Goal: Obtain resource: Obtain resource

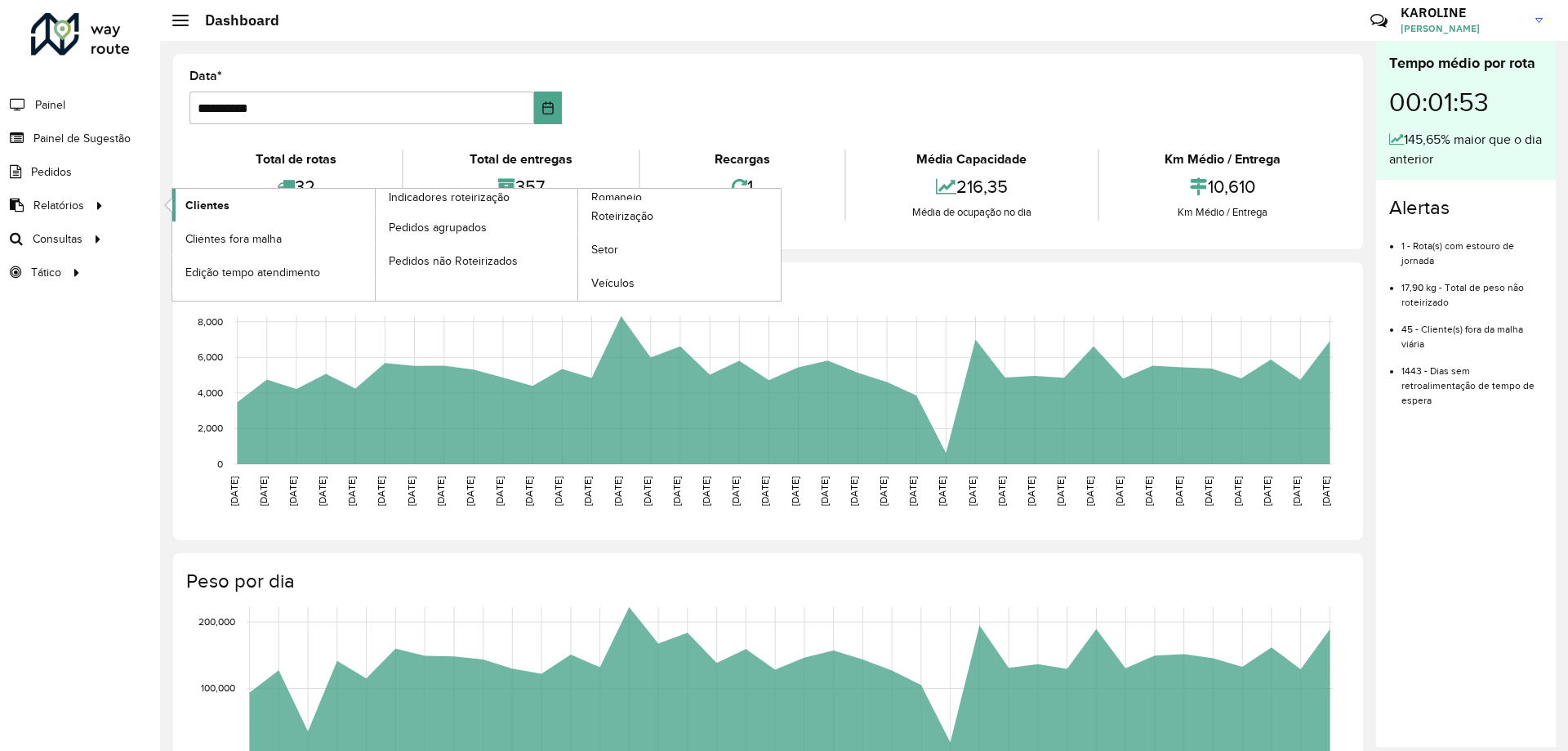
click at [211, 202] on span "Clientes" at bounding box center [206, 206] width 44 height 17
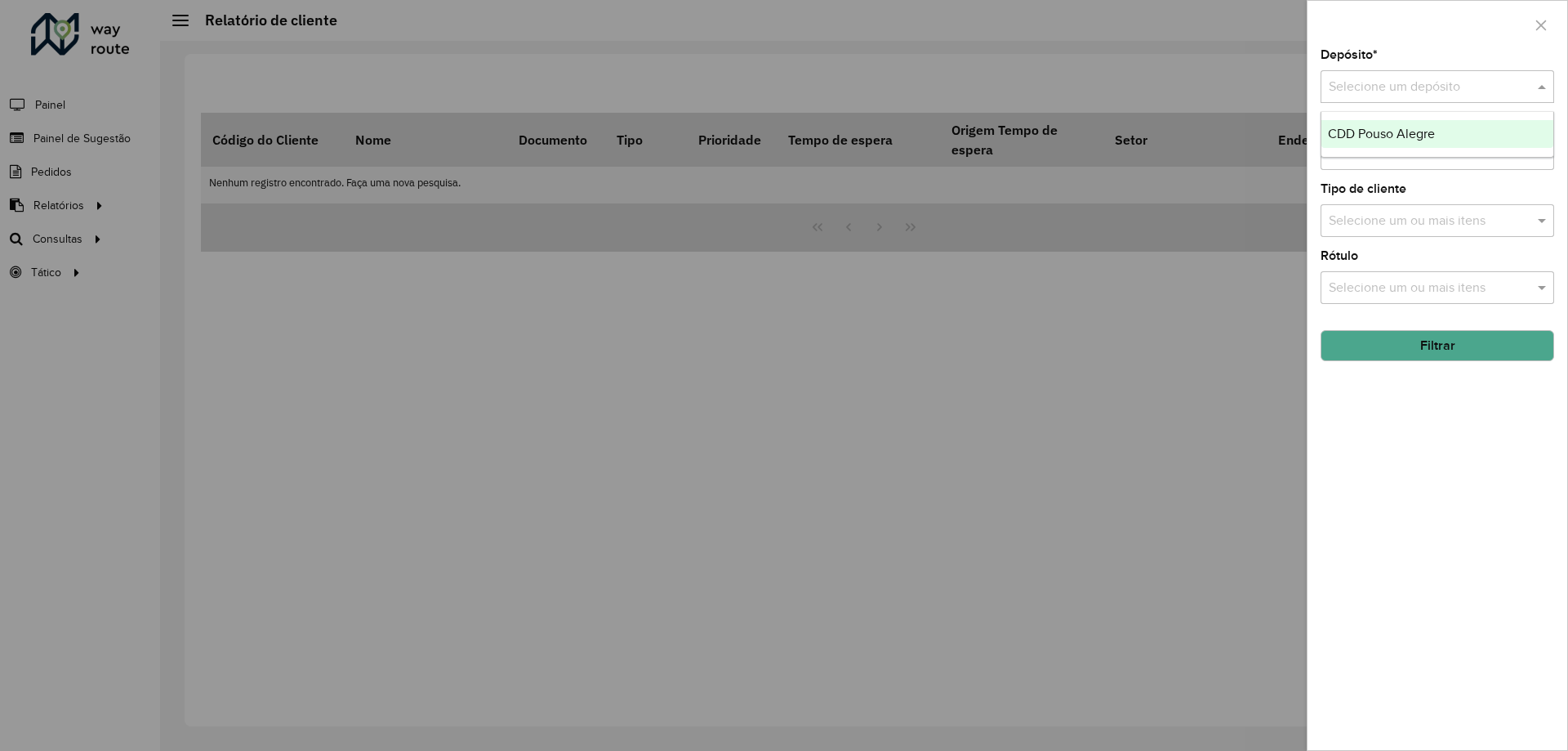
click at [1423, 83] on input "text" at bounding box center [1421, 87] width 184 height 20
click at [1407, 131] on span "CDD Pouso Alegre" at bounding box center [1381, 134] width 107 height 14
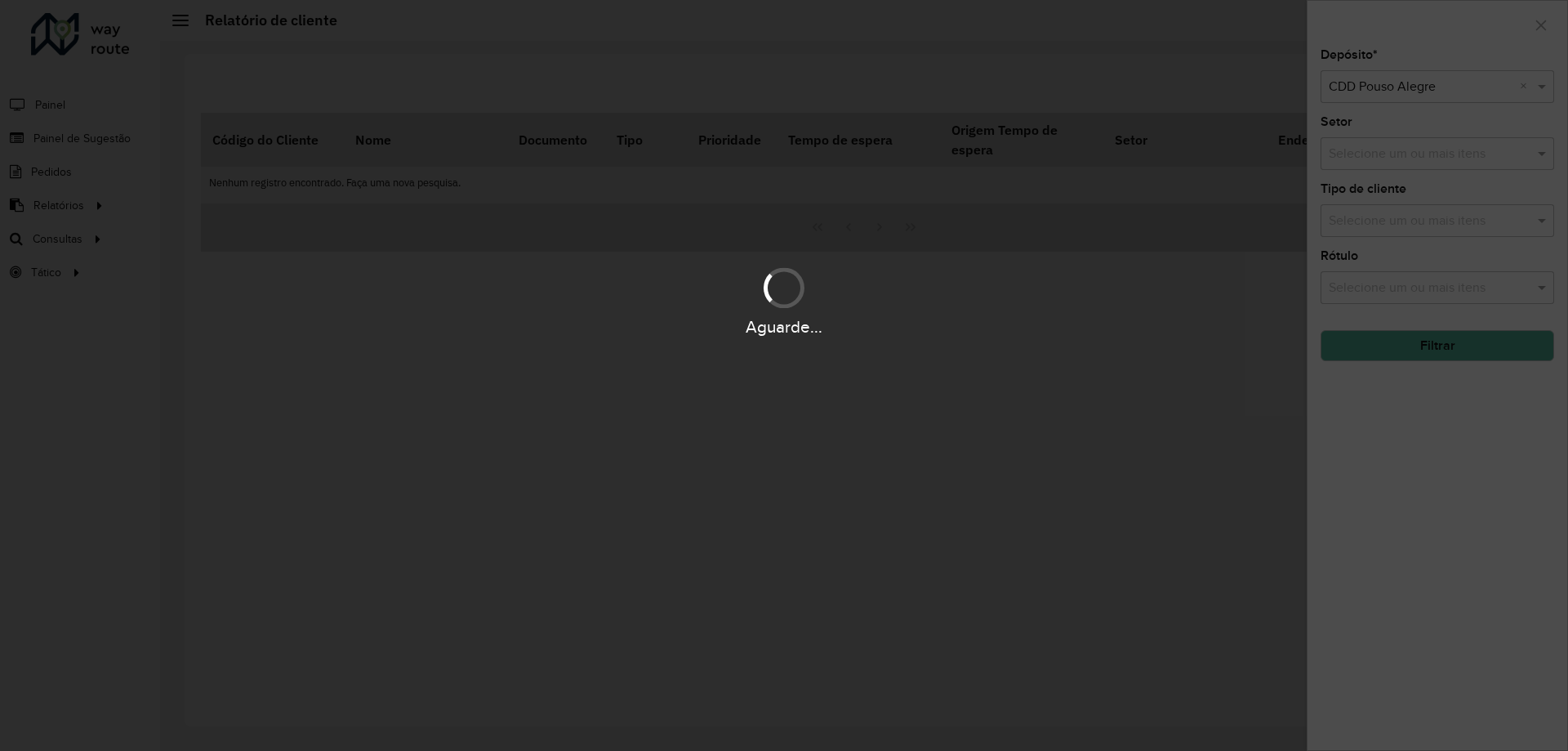
click at [1408, 225] on input "text" at bounding box center [1429, 221] width 209 height 20
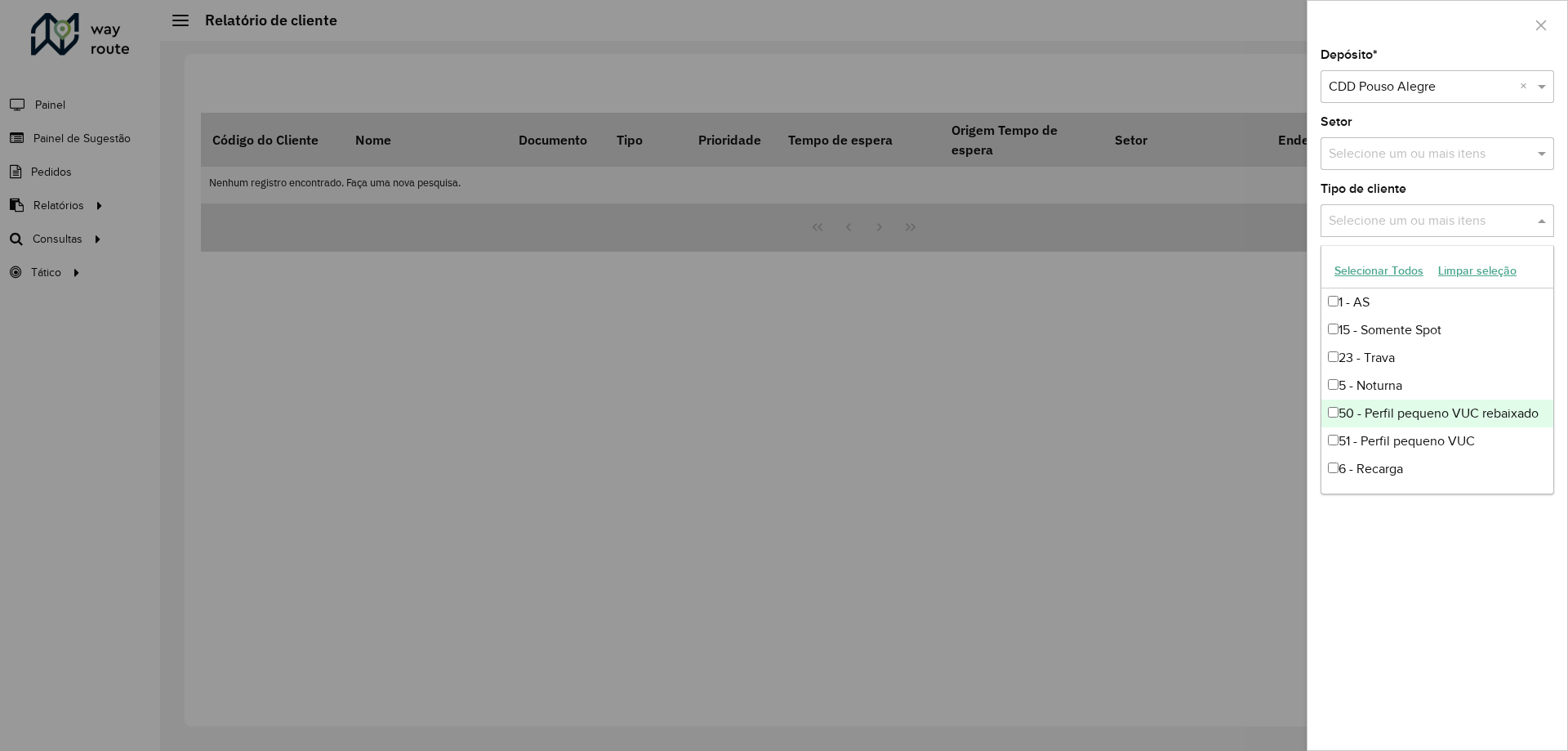
click at [1443, 591] on div "Depósito * Selecione um depósito × CDD Pouso Alegre × Setor Selecione um ou mai…" at bounding box center [1437, 400] width 260 height 701
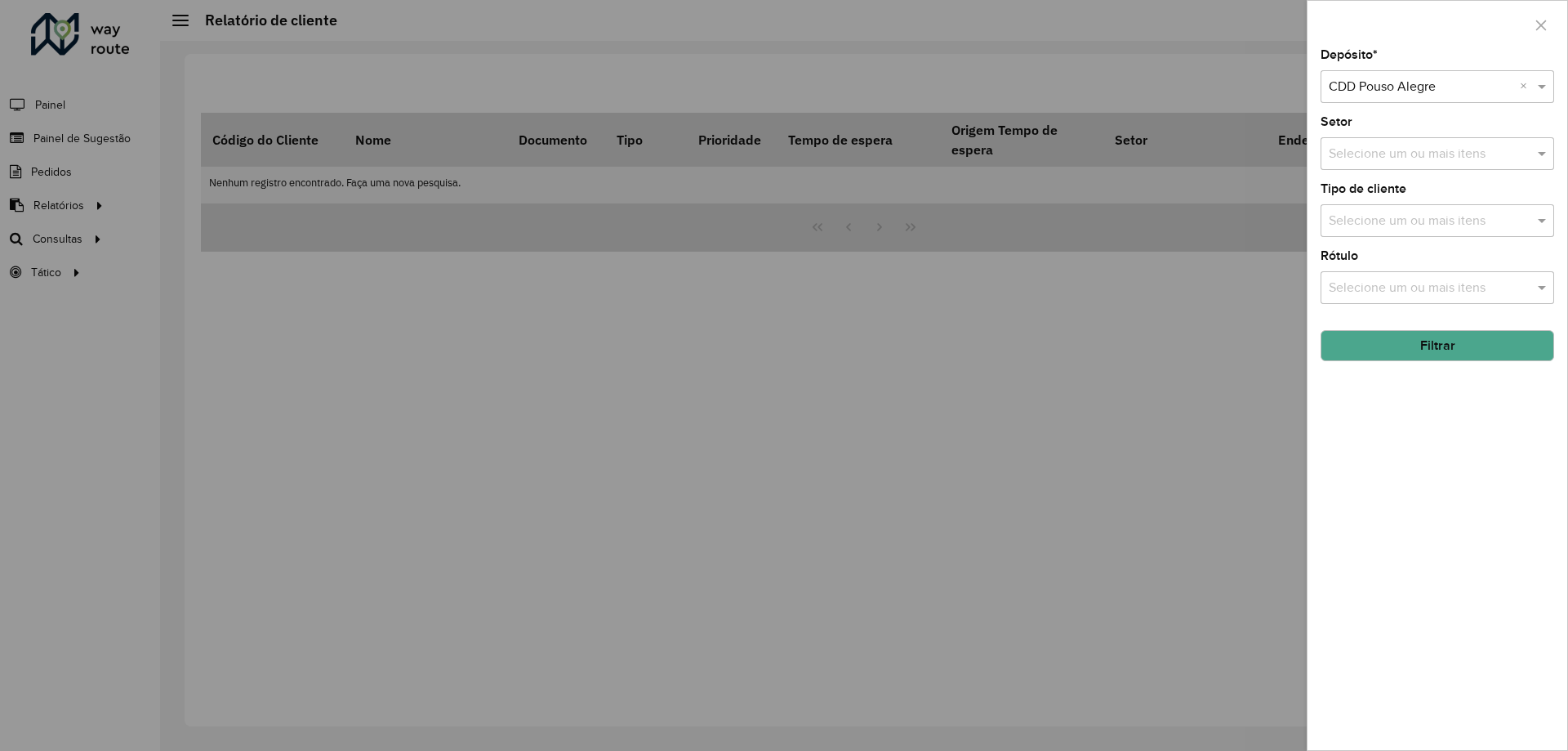
click at [1457, 343] on button "Filtrar" at bounding box center [1437, 345] width 234 height 31
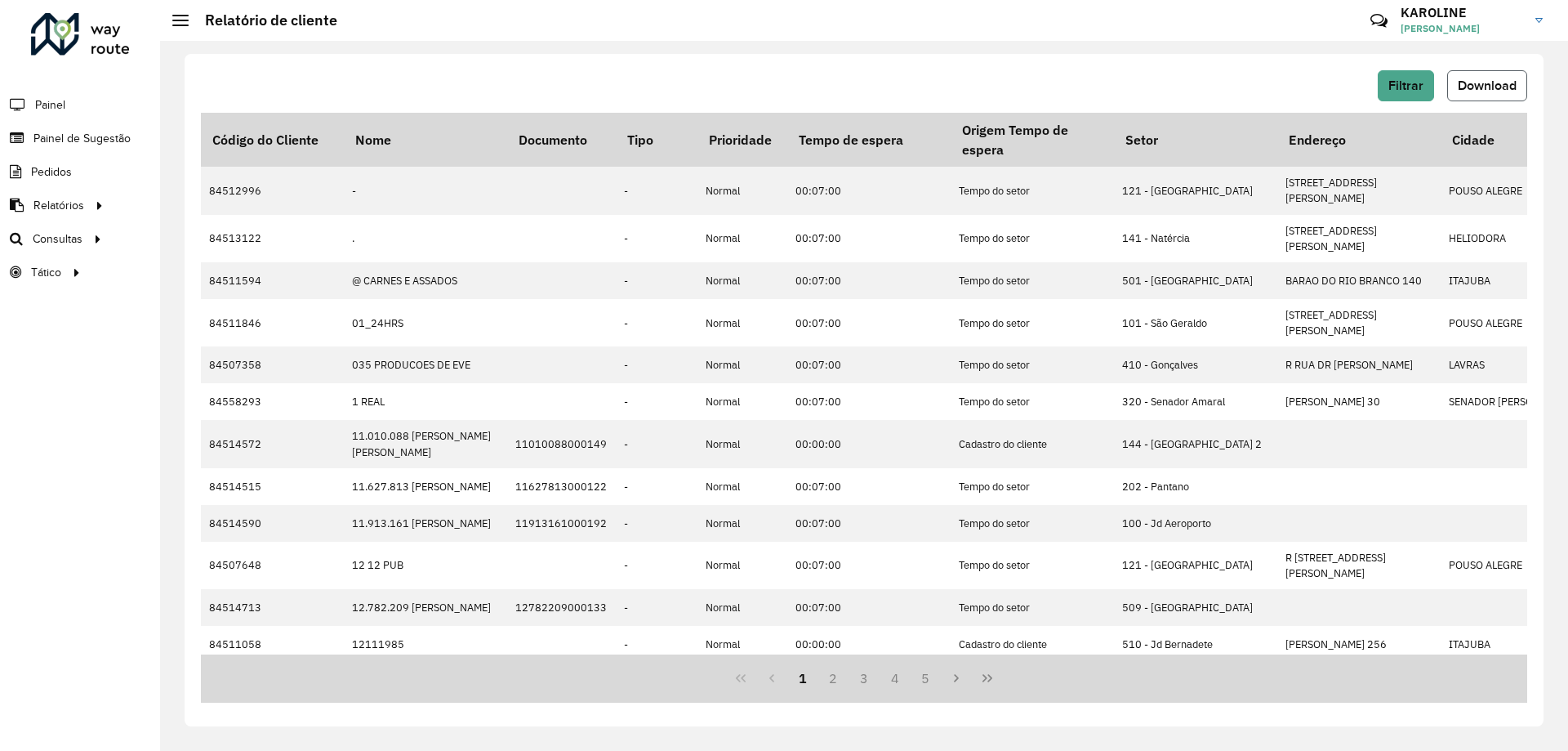
click at [1478, 87] on span "Download" at bounding box center [1487, 86] width 59 height 14
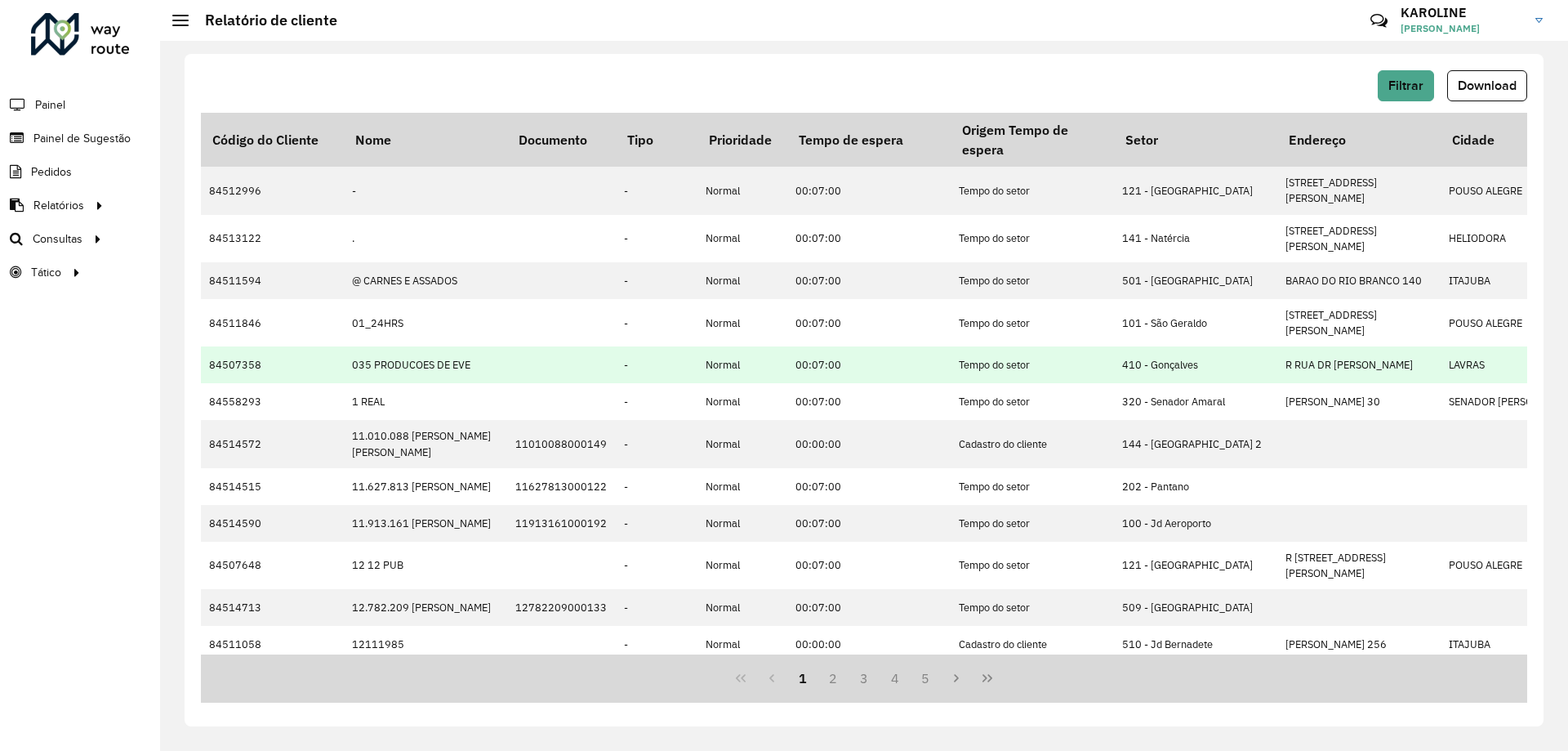
scroll to position [81, 0]
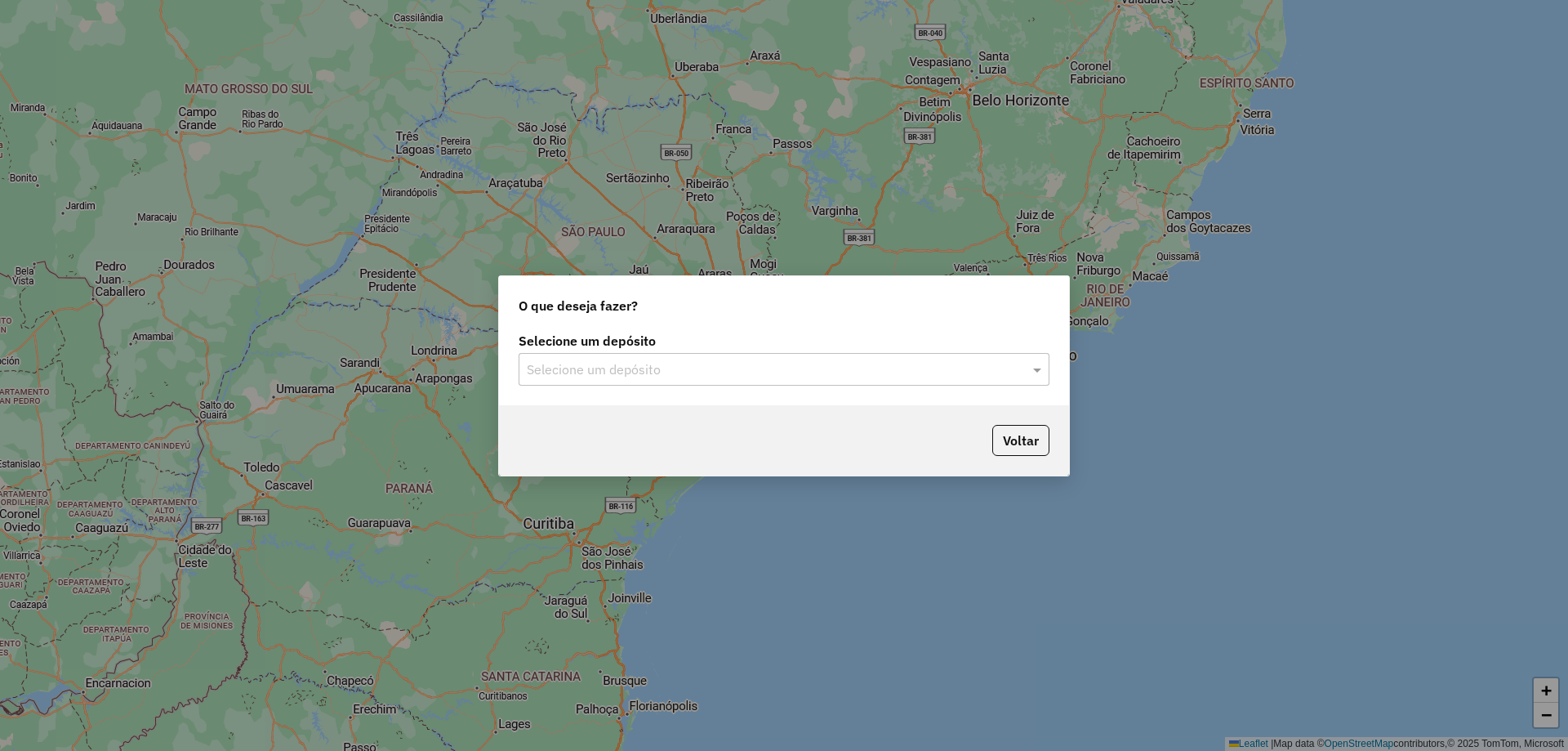
click at [649, 369] on input "text" at bounding box center [768, 369] width 482 height 20
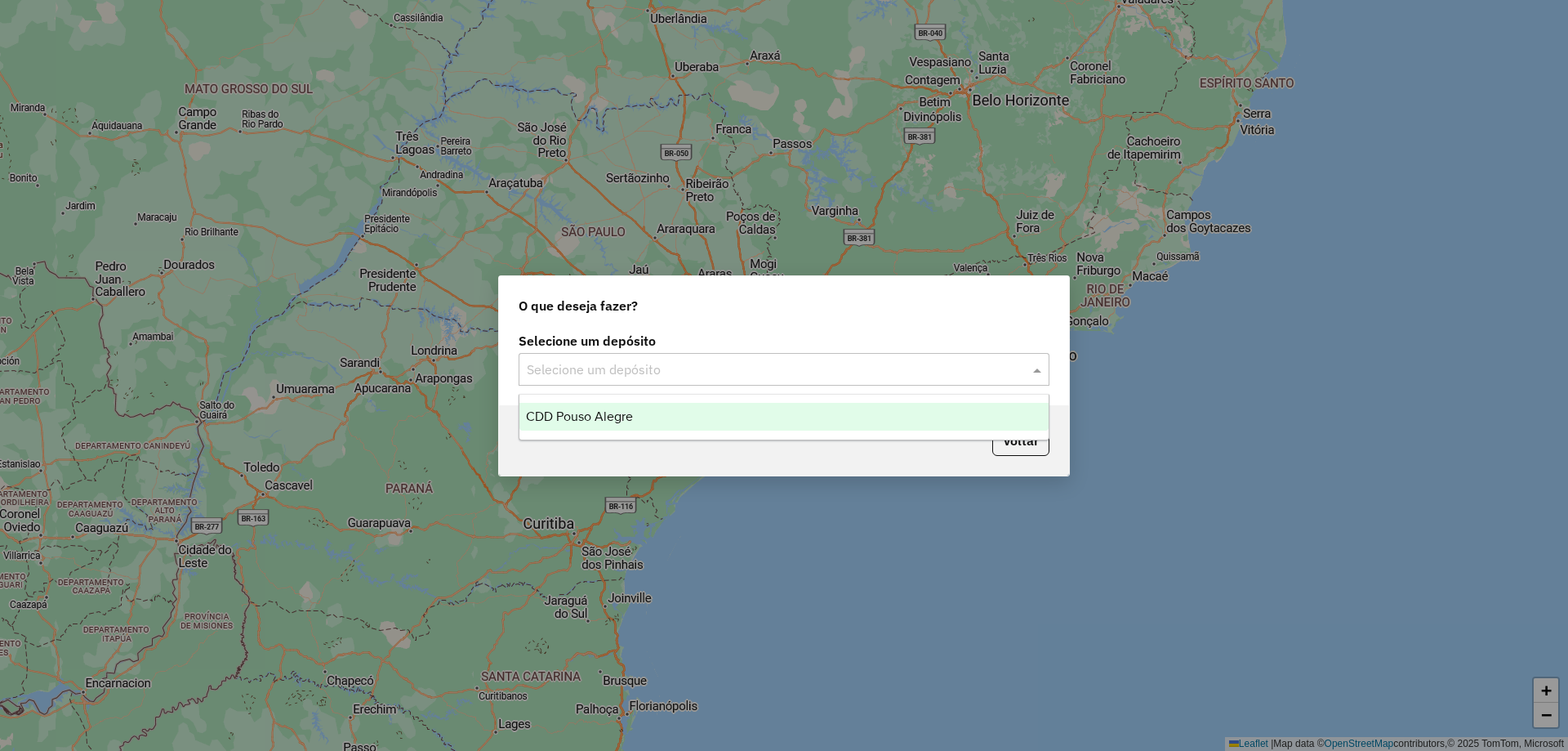
click at [623, 419] on span "CDD Pouso Alegre" at bounding box center [579, 417] width 107 height 14
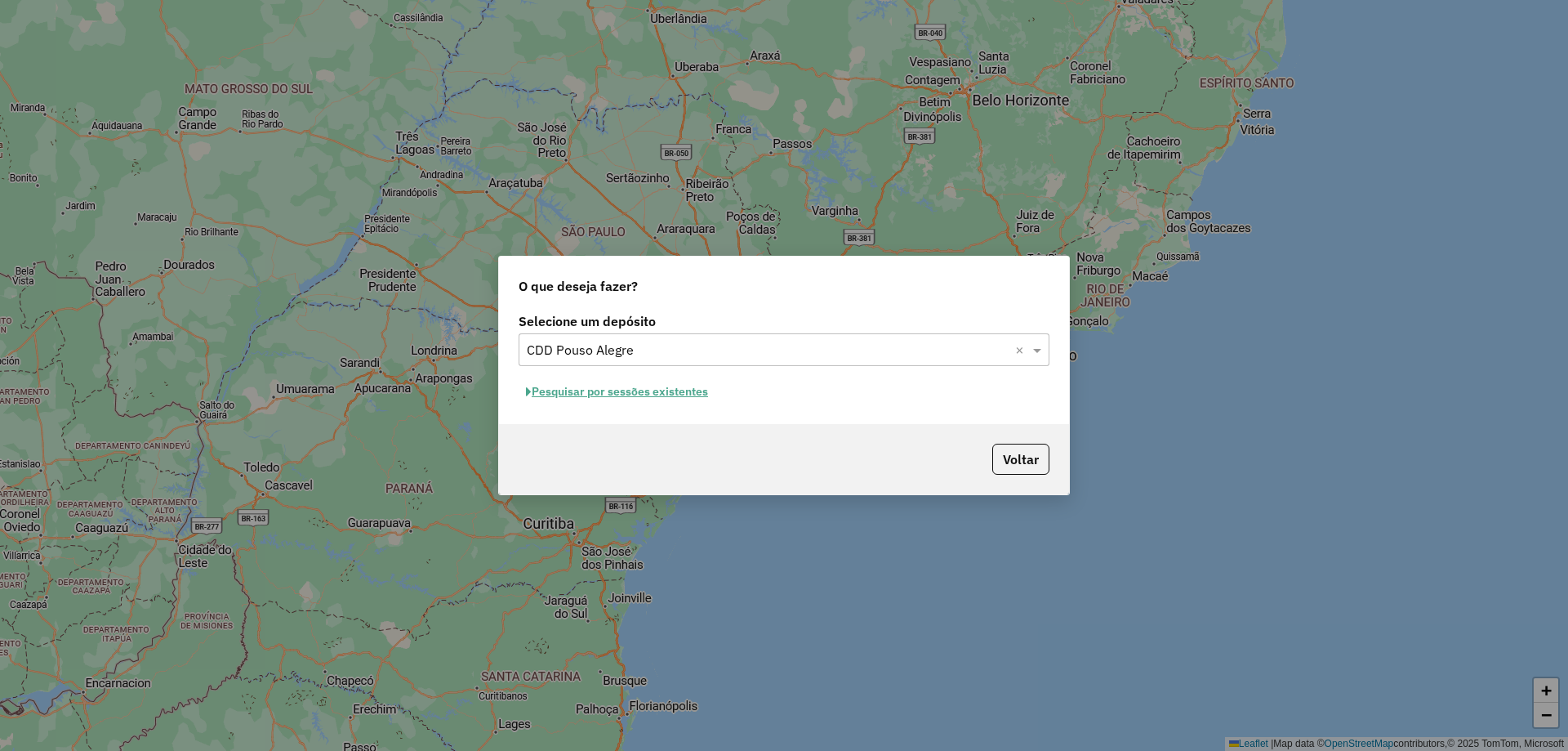
click at [805, 349] on input "text" at bounding box center [768, 350] width 482 height 20
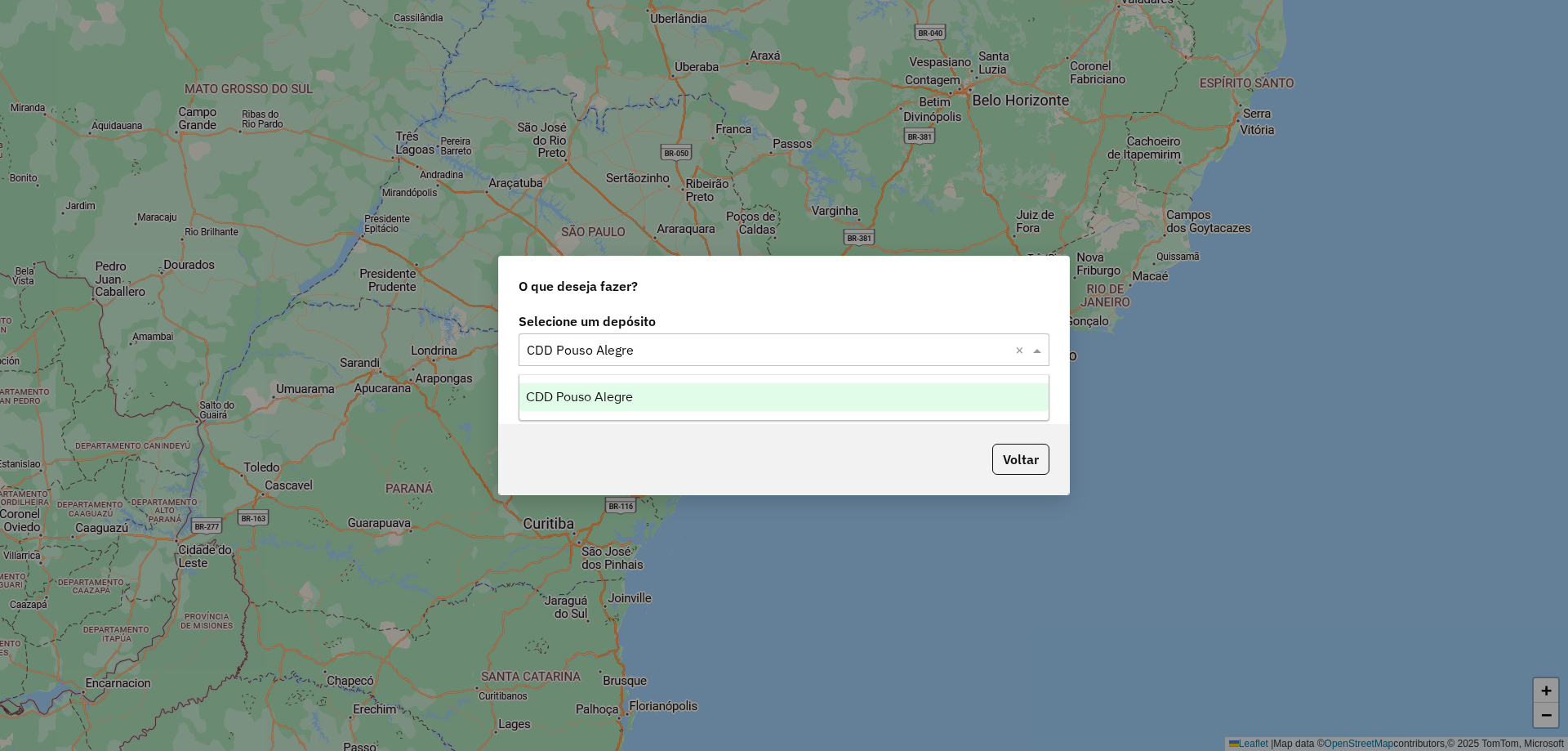
click at [614, 502] on div "O que deseja fazer? Selecione um depósito Selecione um depósito × CDD Pouso Ale…" at bounding box center [784, 376] width 1568 height 751
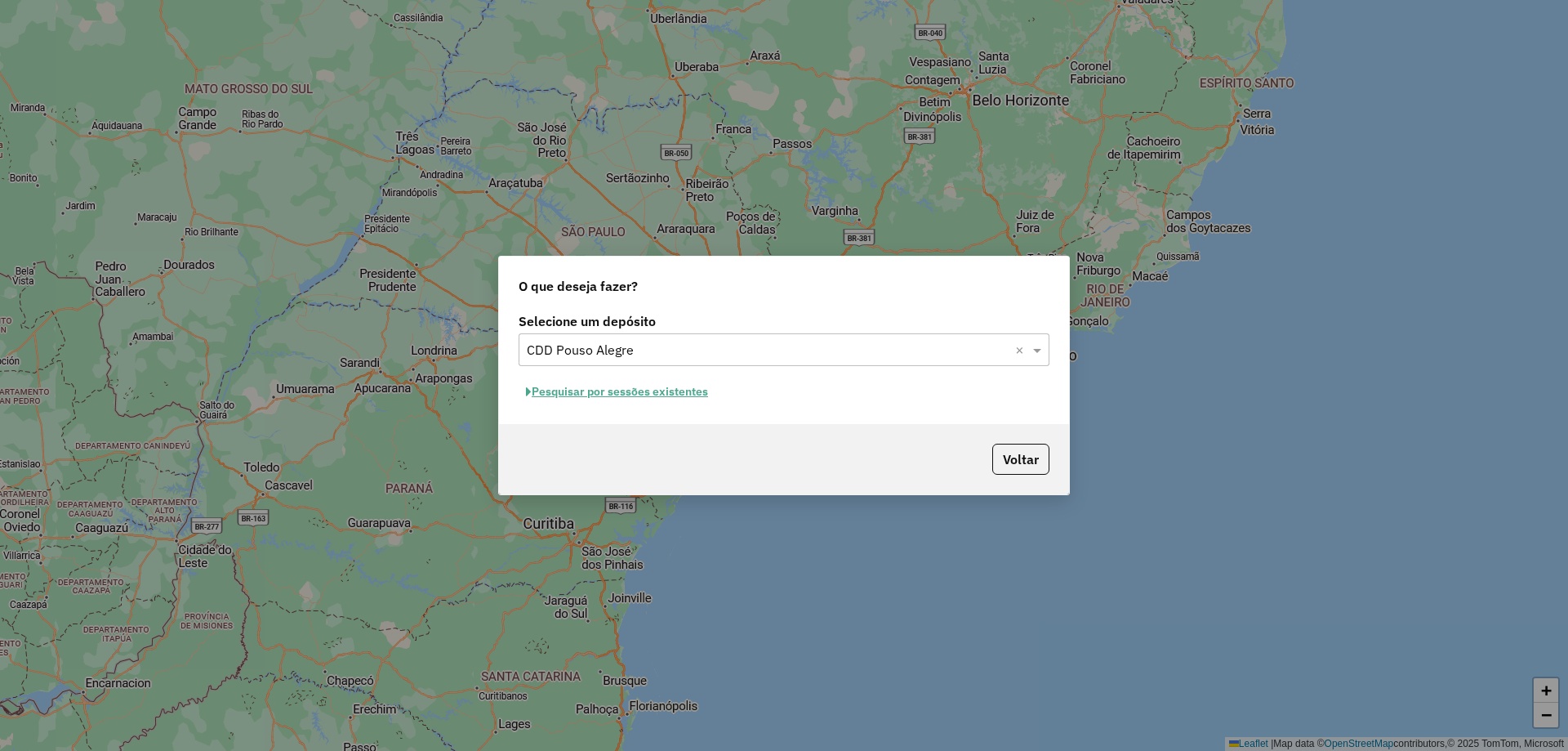
click at [611, 414] on div "Selecione um depósito Selecione um depósito × CDD Pouso Alegre × Pesquisar por …" at bounding box center [783, 366] width 570 height 115
click at [613, 395] on button "Pesquisar por sessões existentes" at bounding box center [617, 392] width 197 height 26
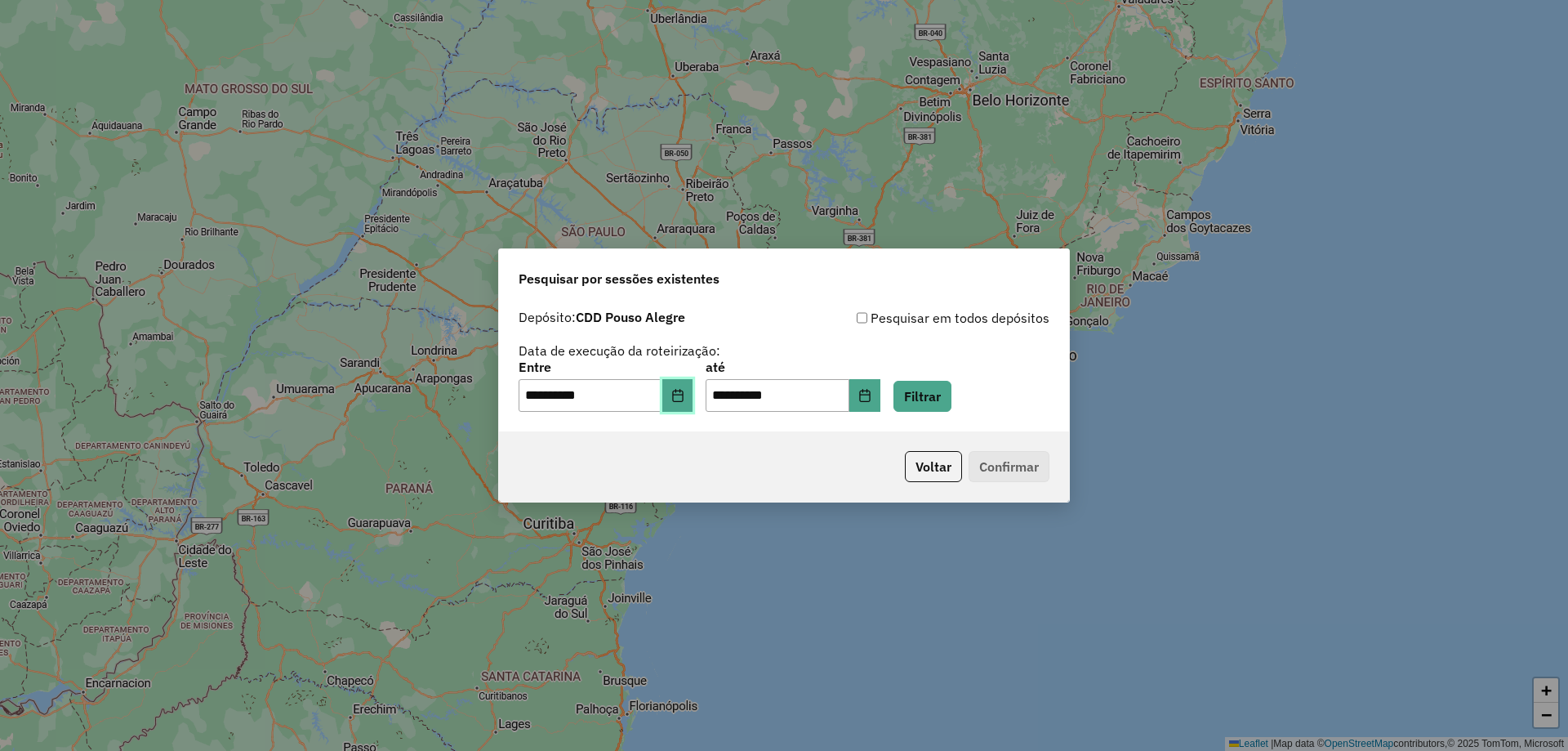
click at [682, 394] on icon "Choose Date" at bounding box center [678, 395] width 13 height 13
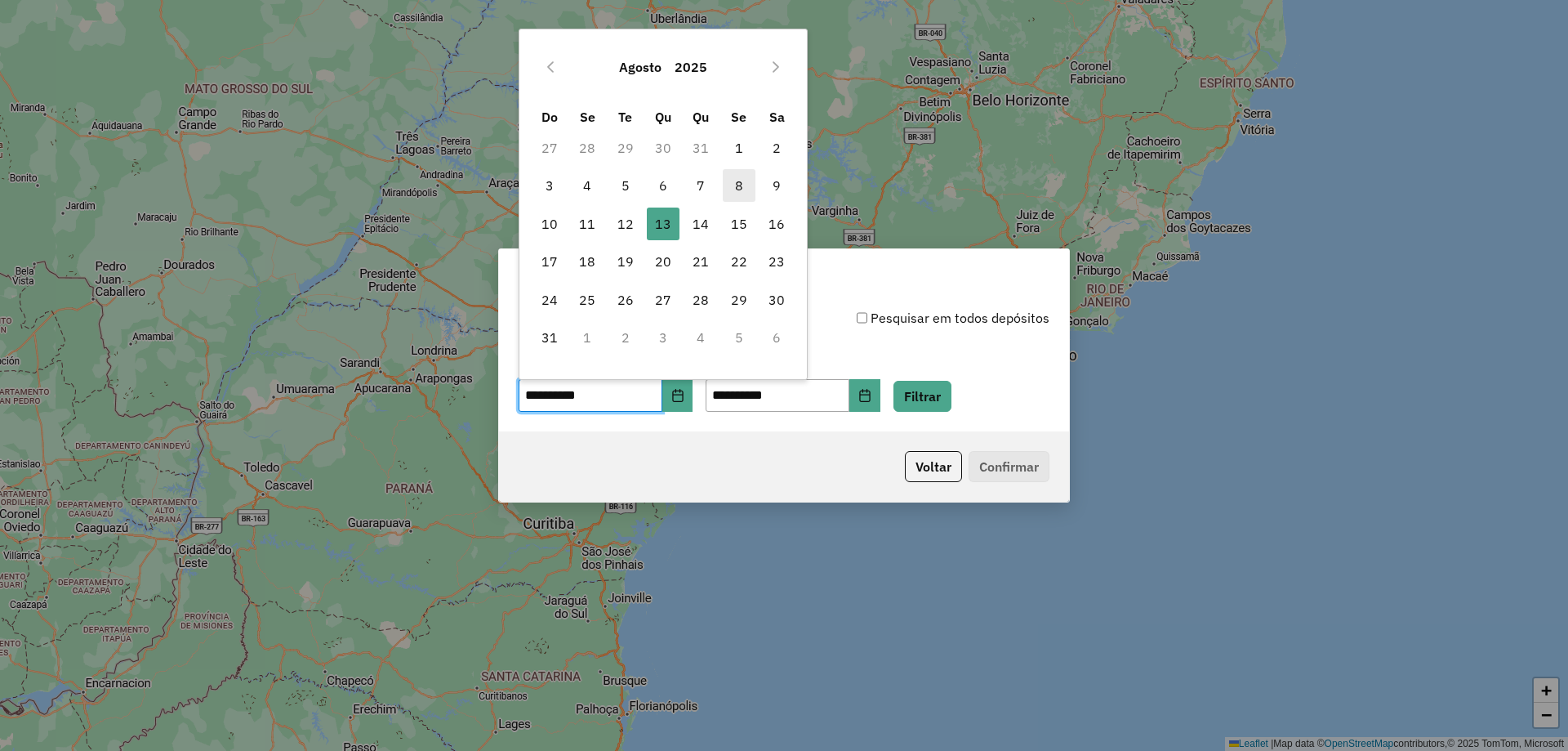
click at [737, 189] on span "8" at bounding box center [739, 185] width 33 height 33
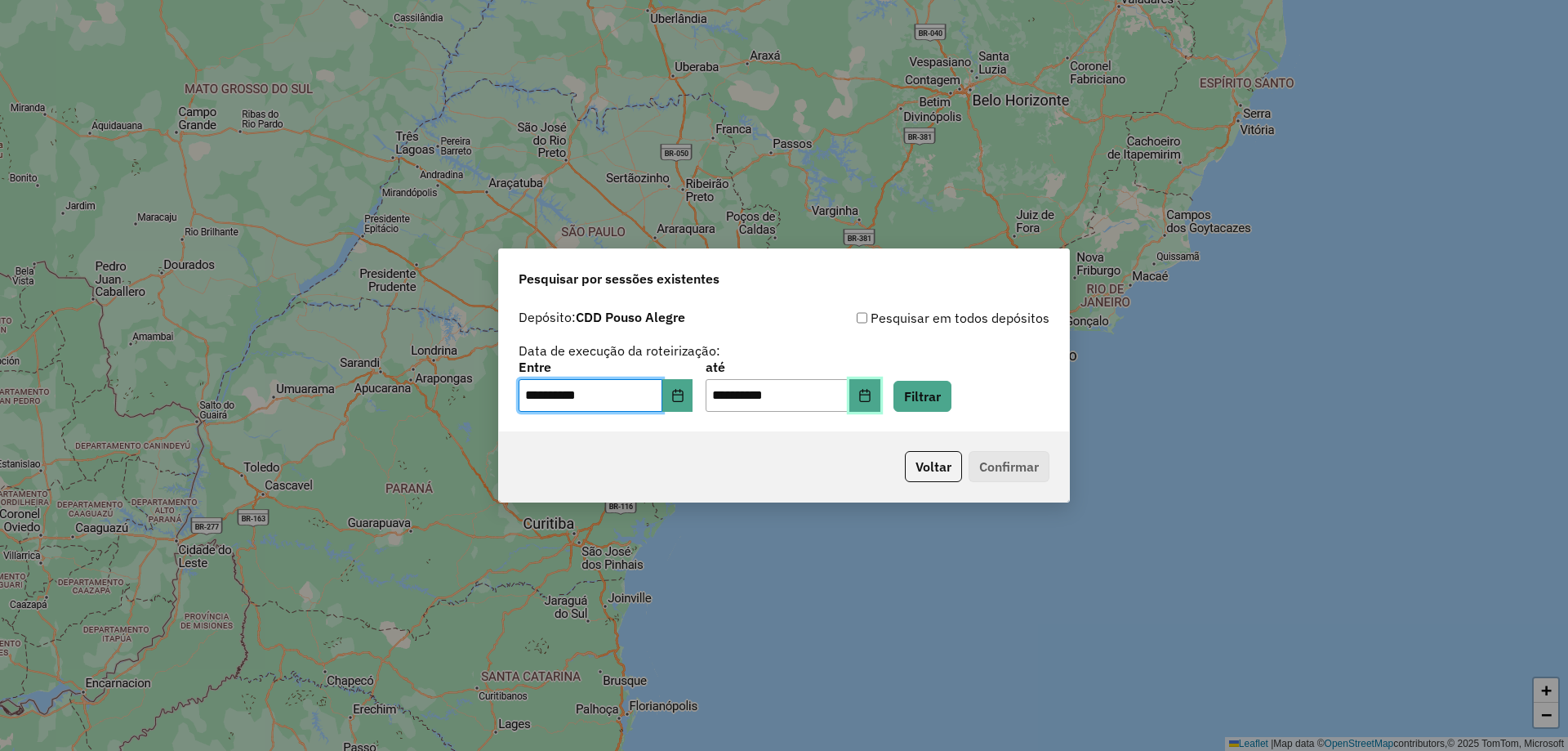
click at [871, 399] on icon "Choose Date" at bounding box center [865, 395] width 13 height 13
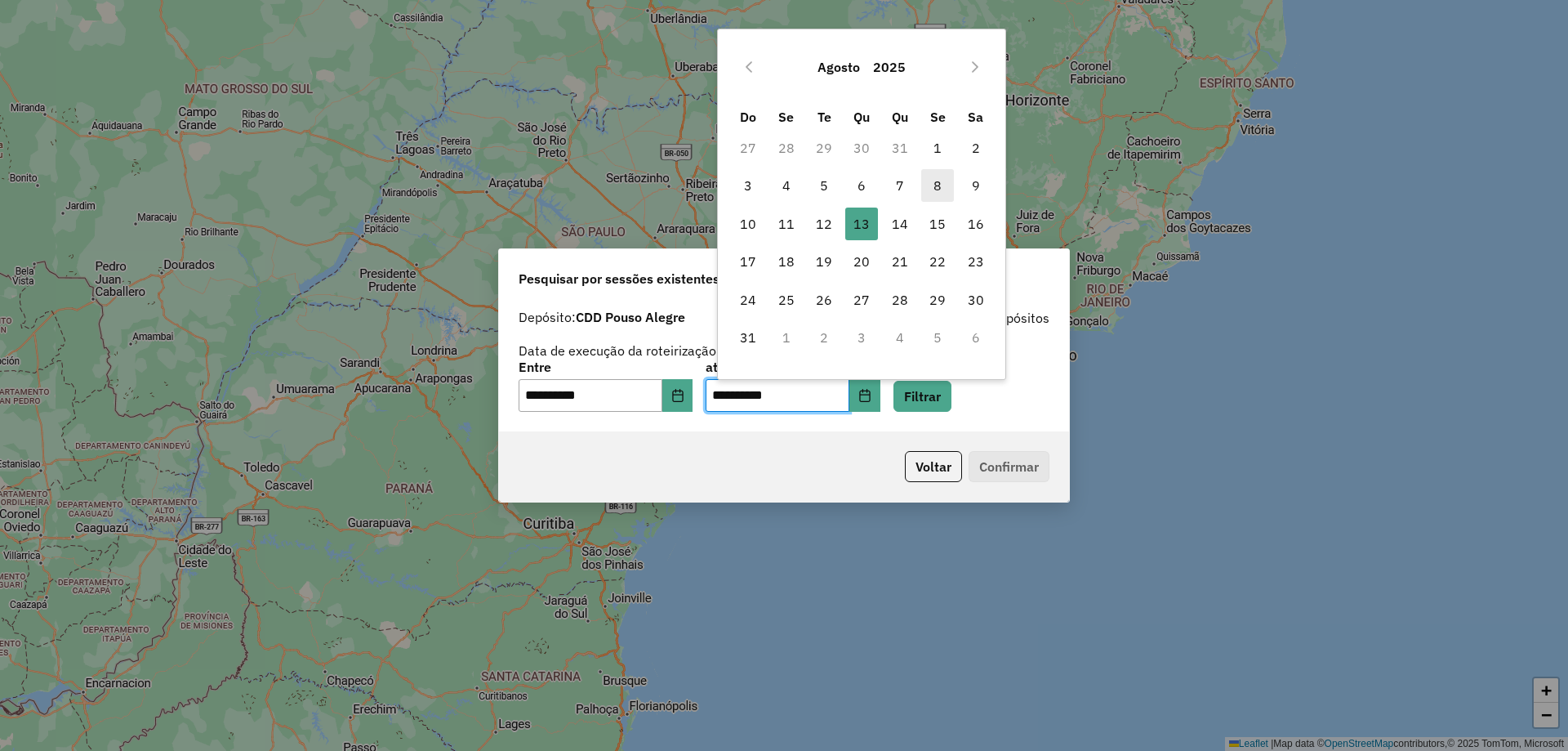
click at [942, 189] on span "8" at bounding box center [937, 185] width 33 height 33
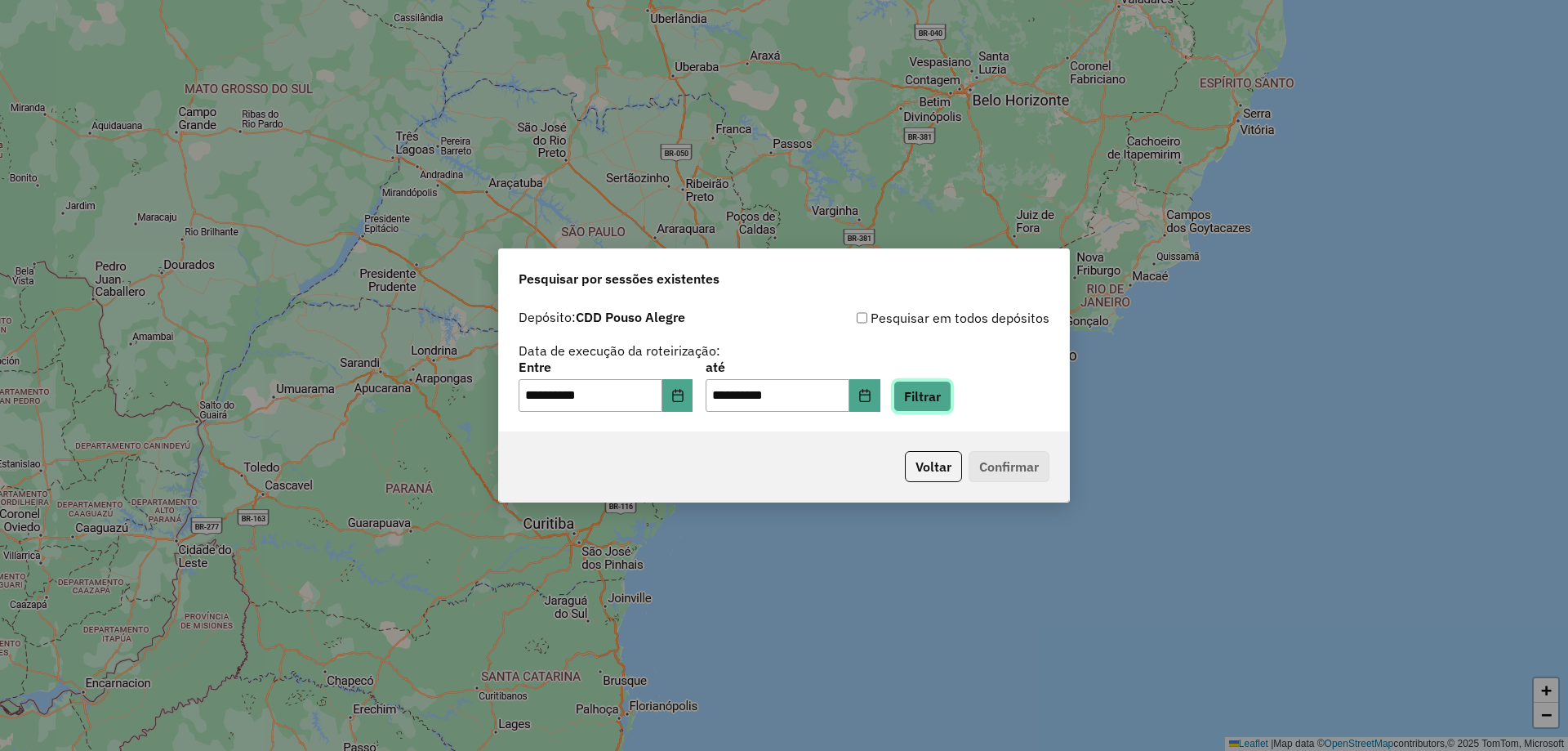
click at [933, 393] on button "Filtrar" at bounding box center [923, 396] width 58 height 31
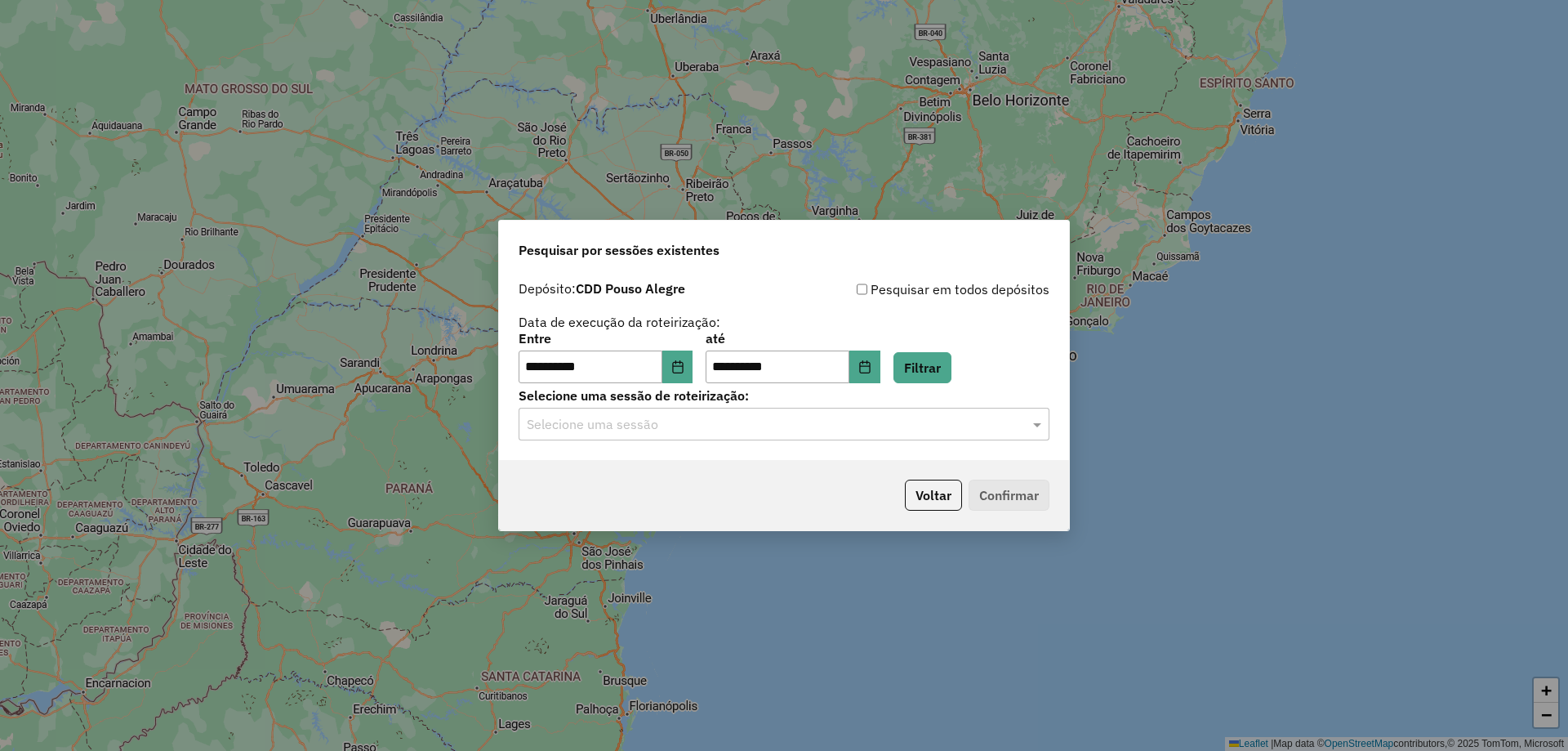
click at [850, 422] on input "text" at bounding box center [768, 424] width 482 height 20
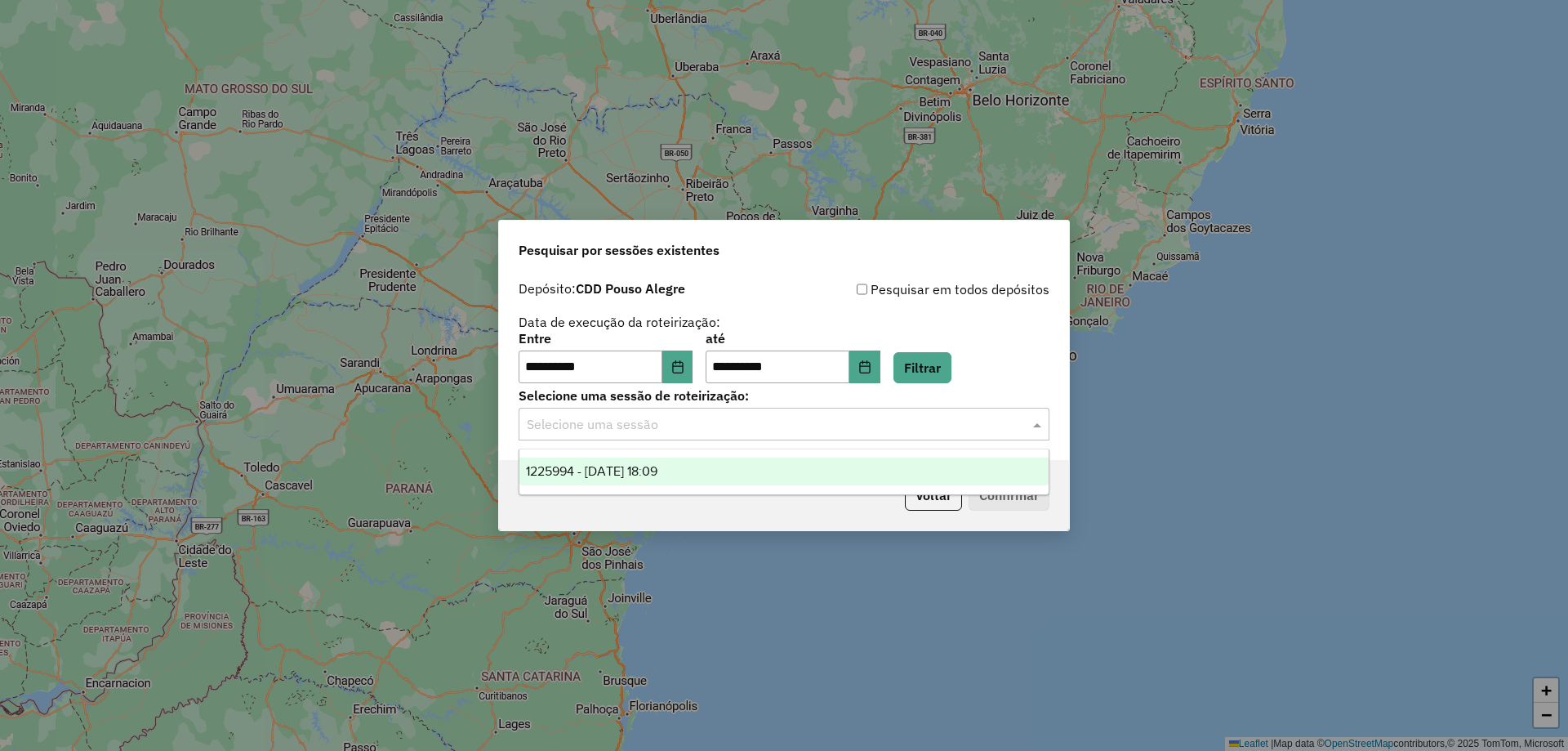
click at [657, 465] on span "1225994 - 08/08/2025 18:09" at bounding box center [591, 471] width 131 height 14
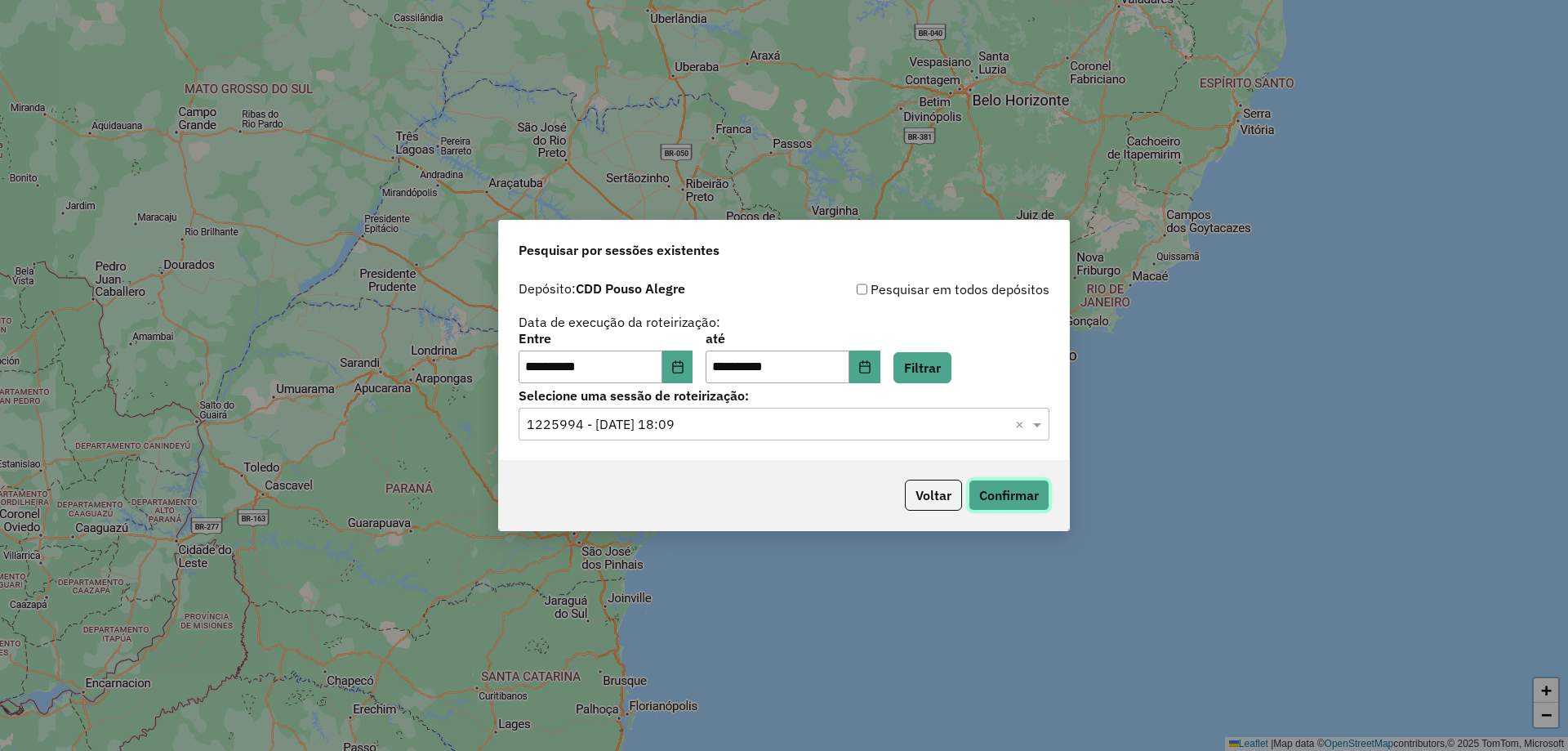
click at [1013, 494] on button "Confirmar" at bounding box center [1008, 496] width 81 height 31
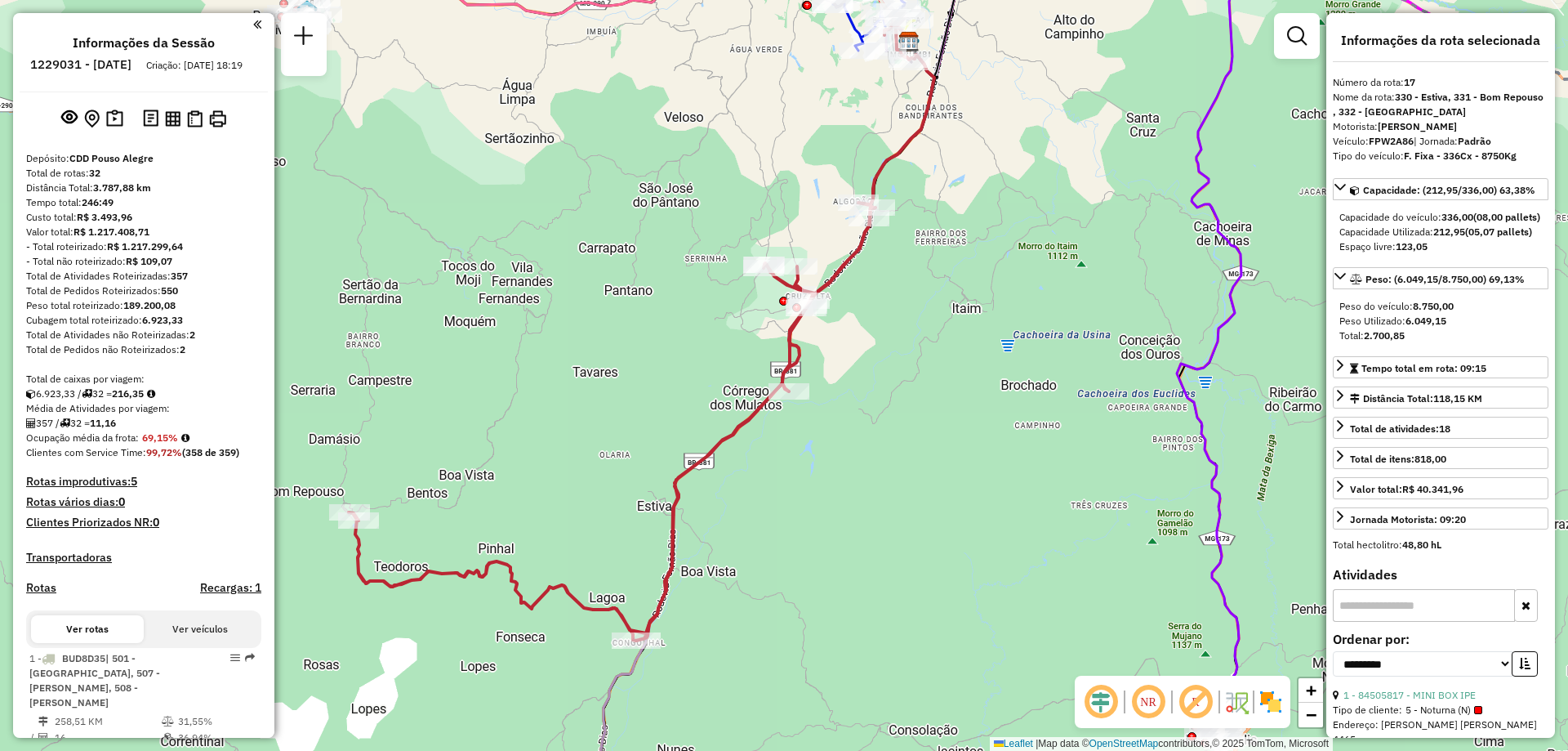
select select "**********"
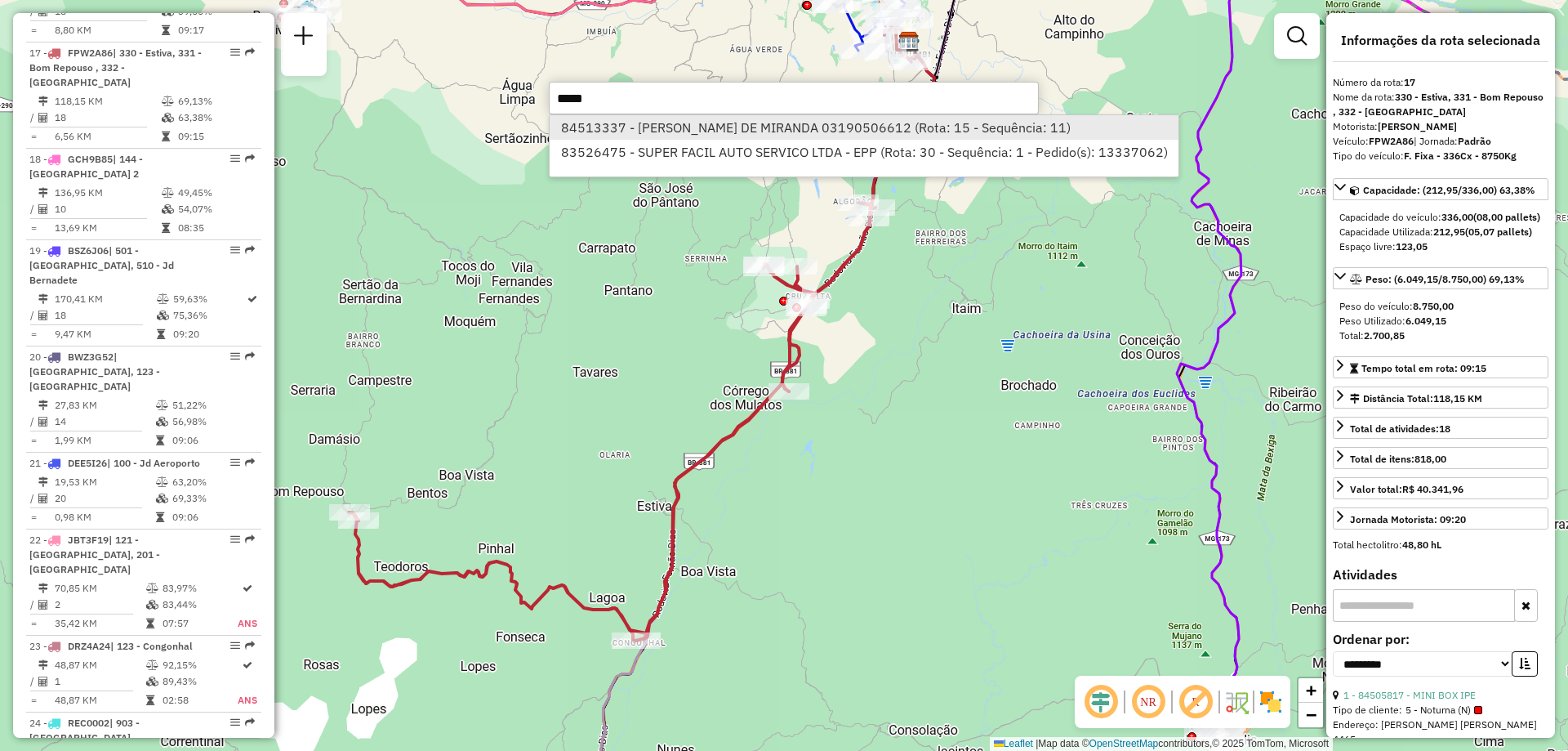
type input "*****"
click at [676, 128] on li "84513337 - [PERSON_NAME] DE MIRANDA 03190506612 (Rota: 15 - Sequência: 11)" at bounding box center [865, 127] width 629 height 25
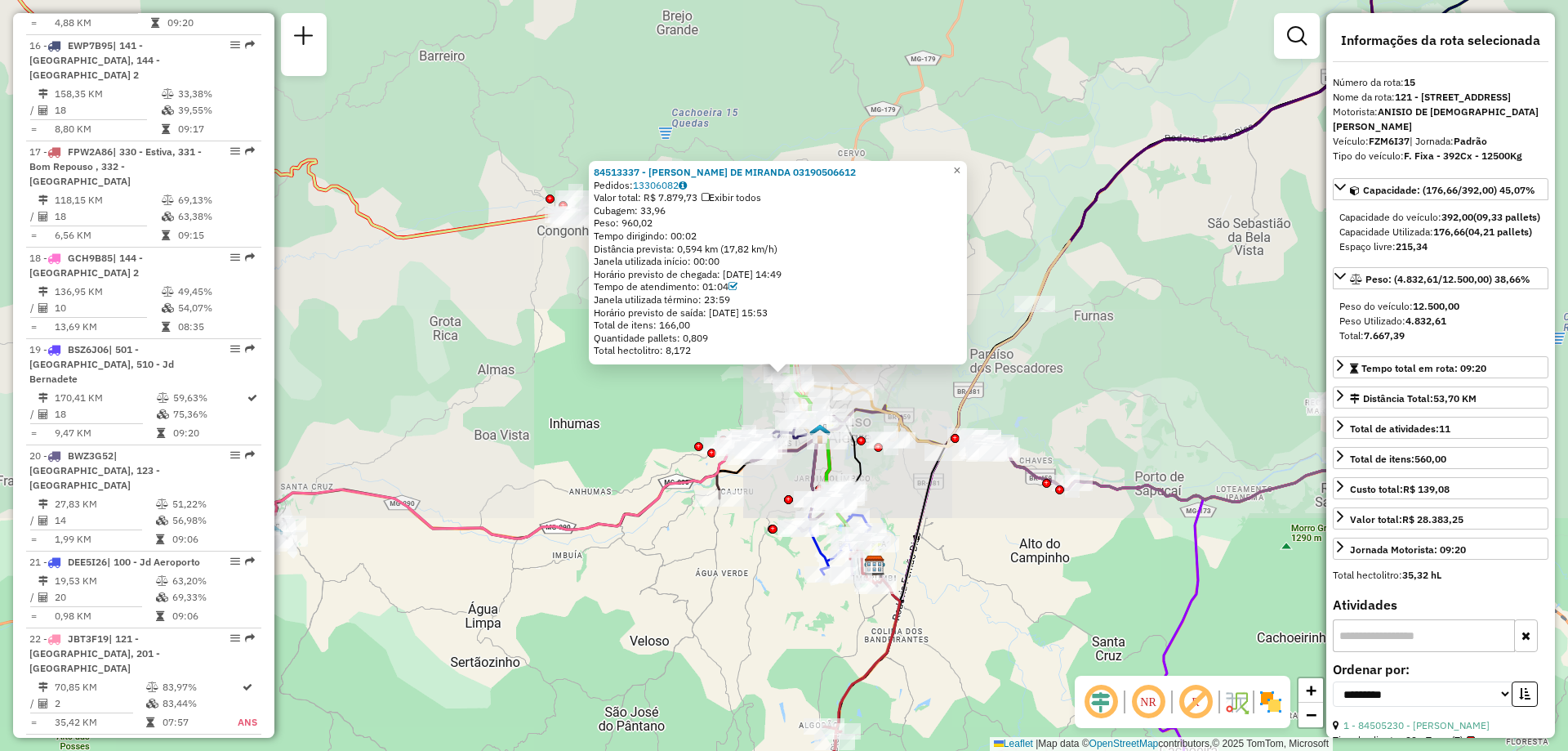
scroll to position [1975, 0]
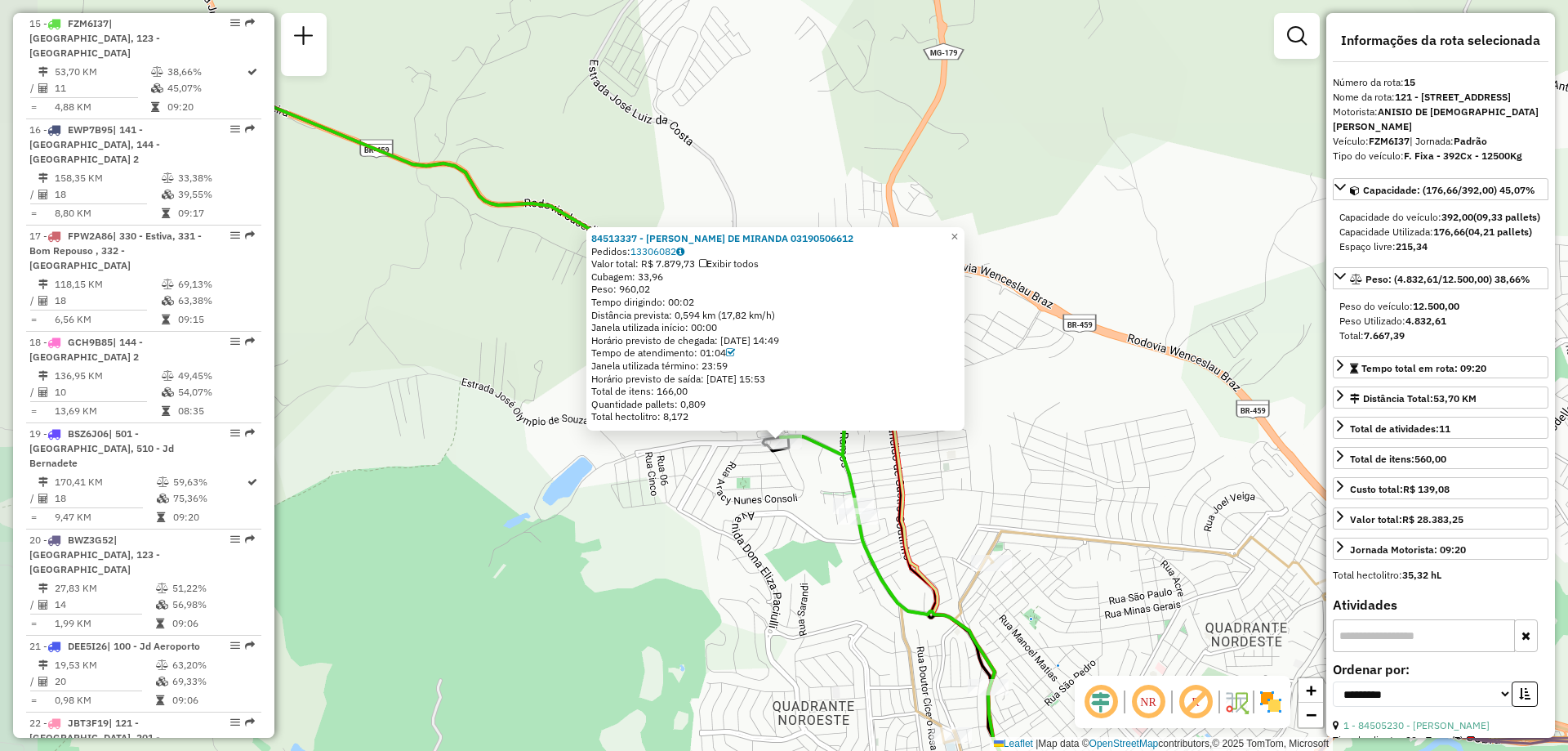
drag, startPoint x: 685, startPoint y: 339, endPoint x: 768, endPoint y: 454, distance: 141.8
click at [768, 454] on icon at bounding box center [941, 688] width 357 height 505
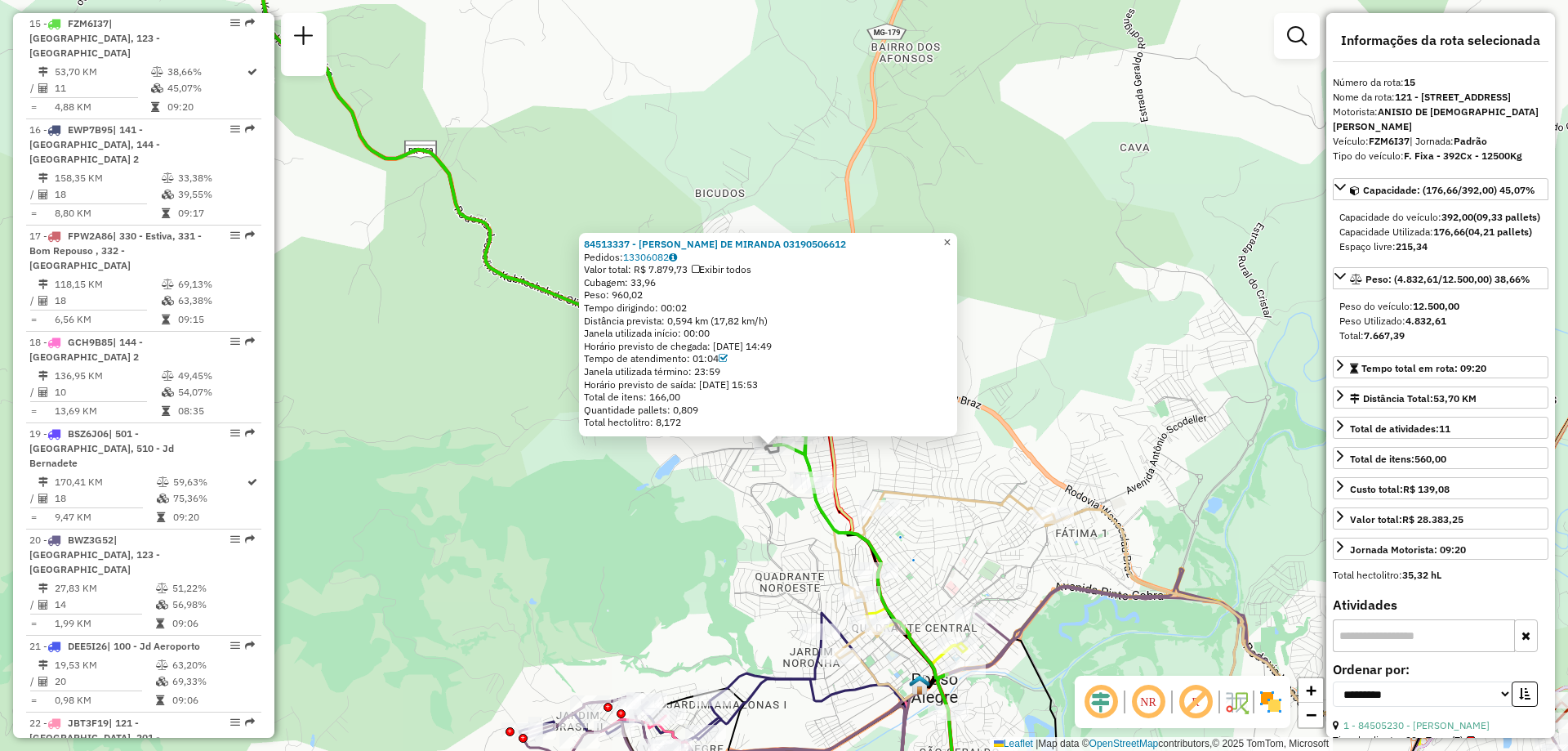
click at [953, 237] on link "×" at bounding box center [947, 243] width 20 height 20
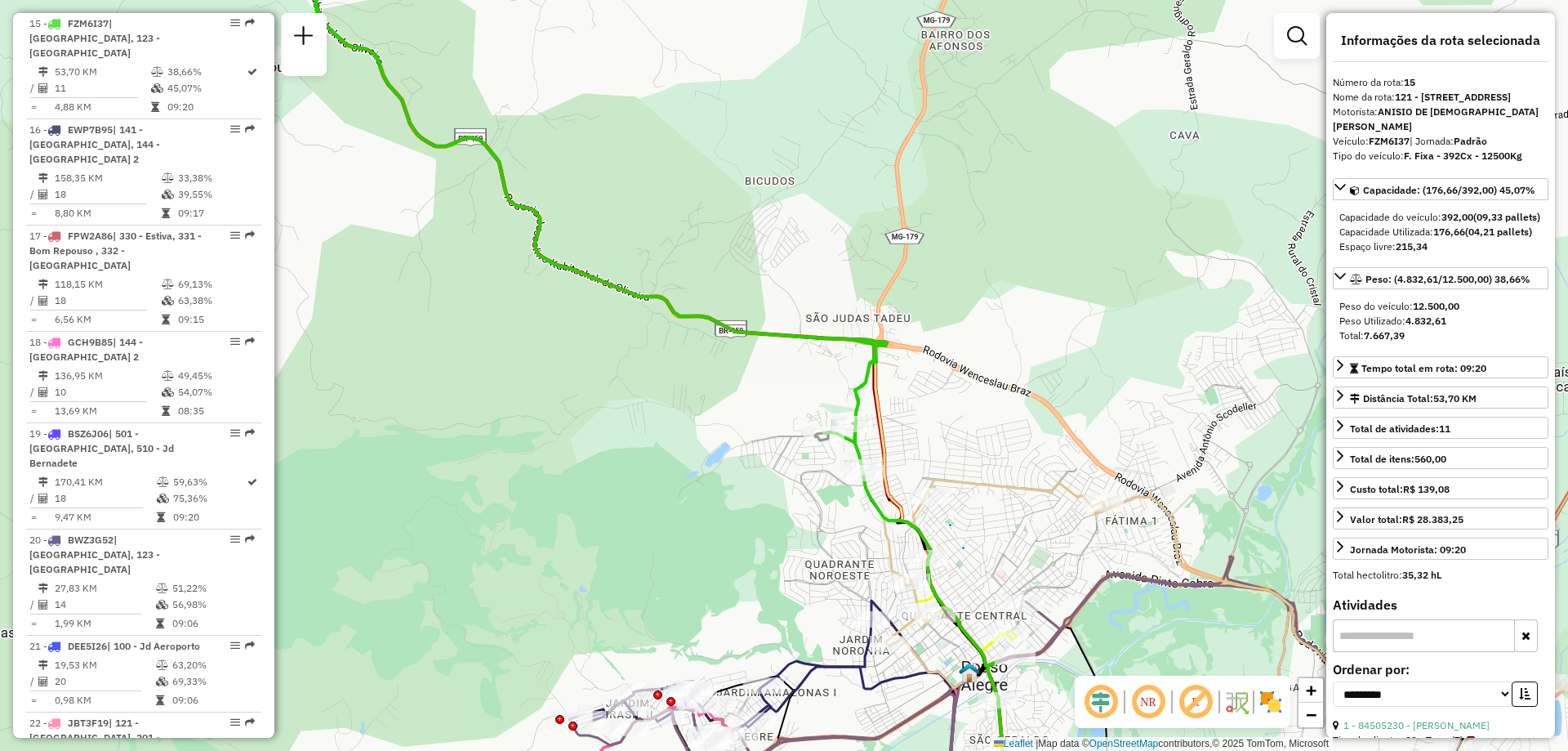
drag, startPoint x: 962, startPoint y: 540, endPoint x: 1014, endPoint y: 536, distance: 52.2
click at [1014, 536] on div "Janela de atendimento Grade de atendimento Capacidade Transportadoras Veículos …" at bounding box center [784, 376] width 1568 height 751
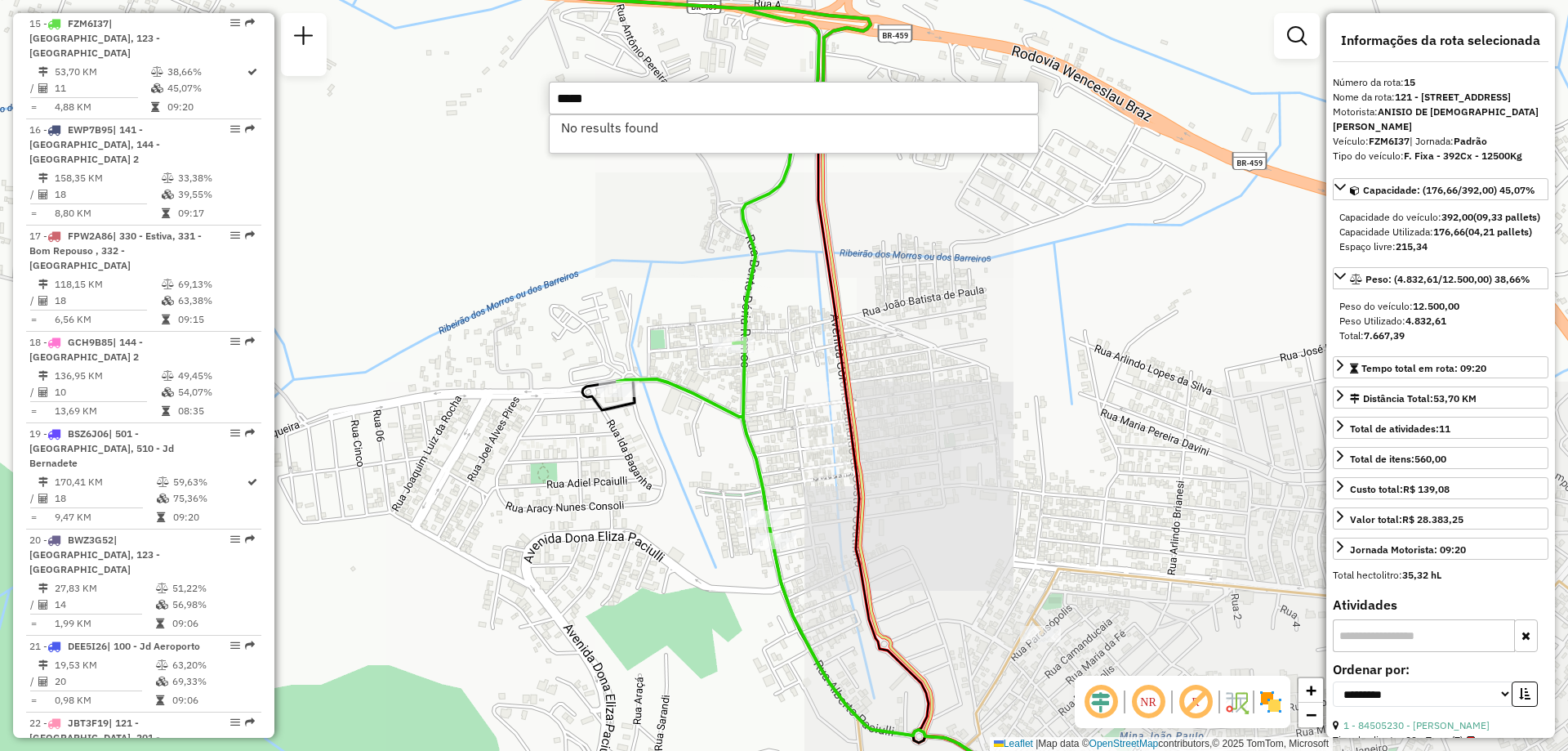
type input "*****"
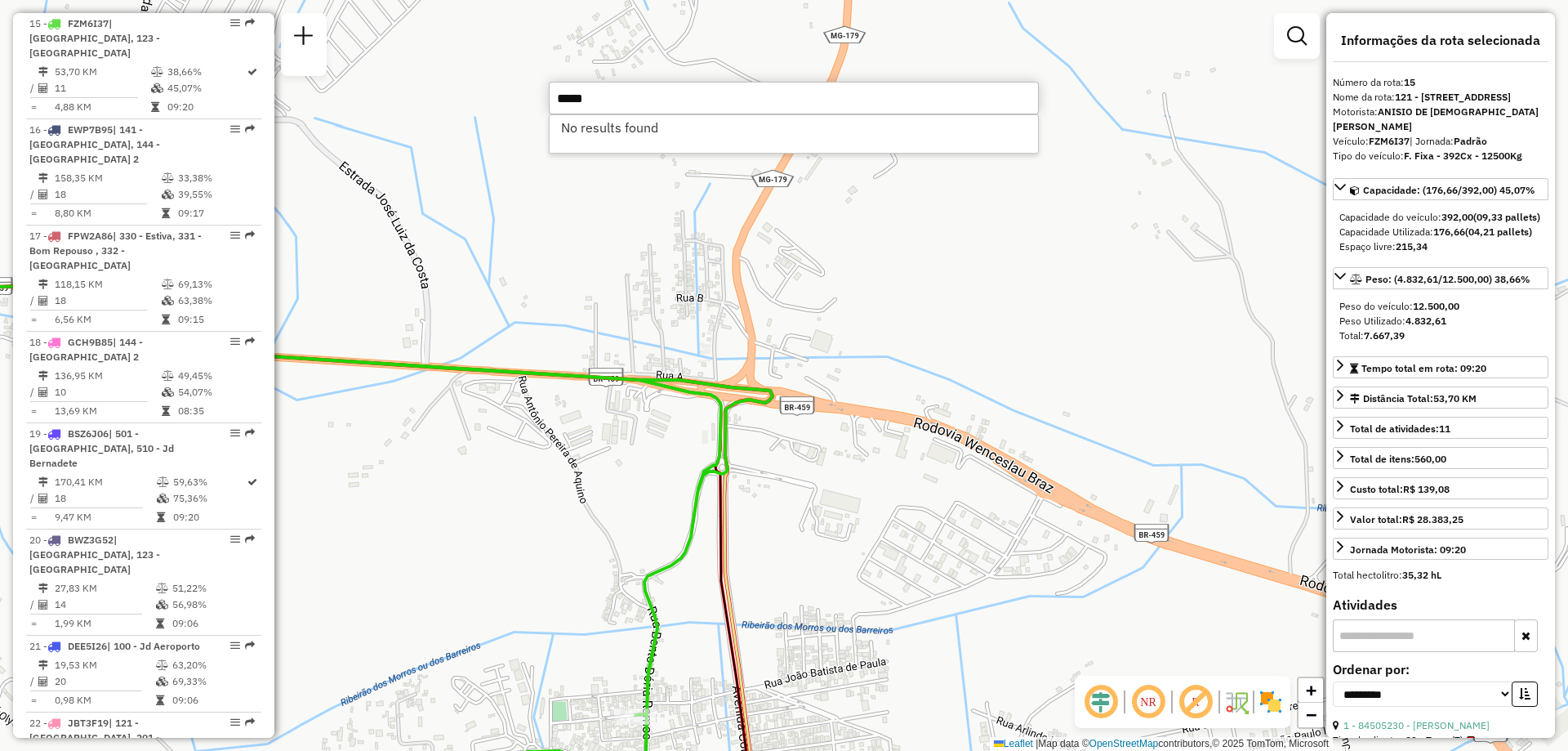
click at [514, 572] on div "Janela de atendimento Grade de atendimento Capacidade Transportadoras Veículos …" at bounding box center [784, 376] width 1568 height 751
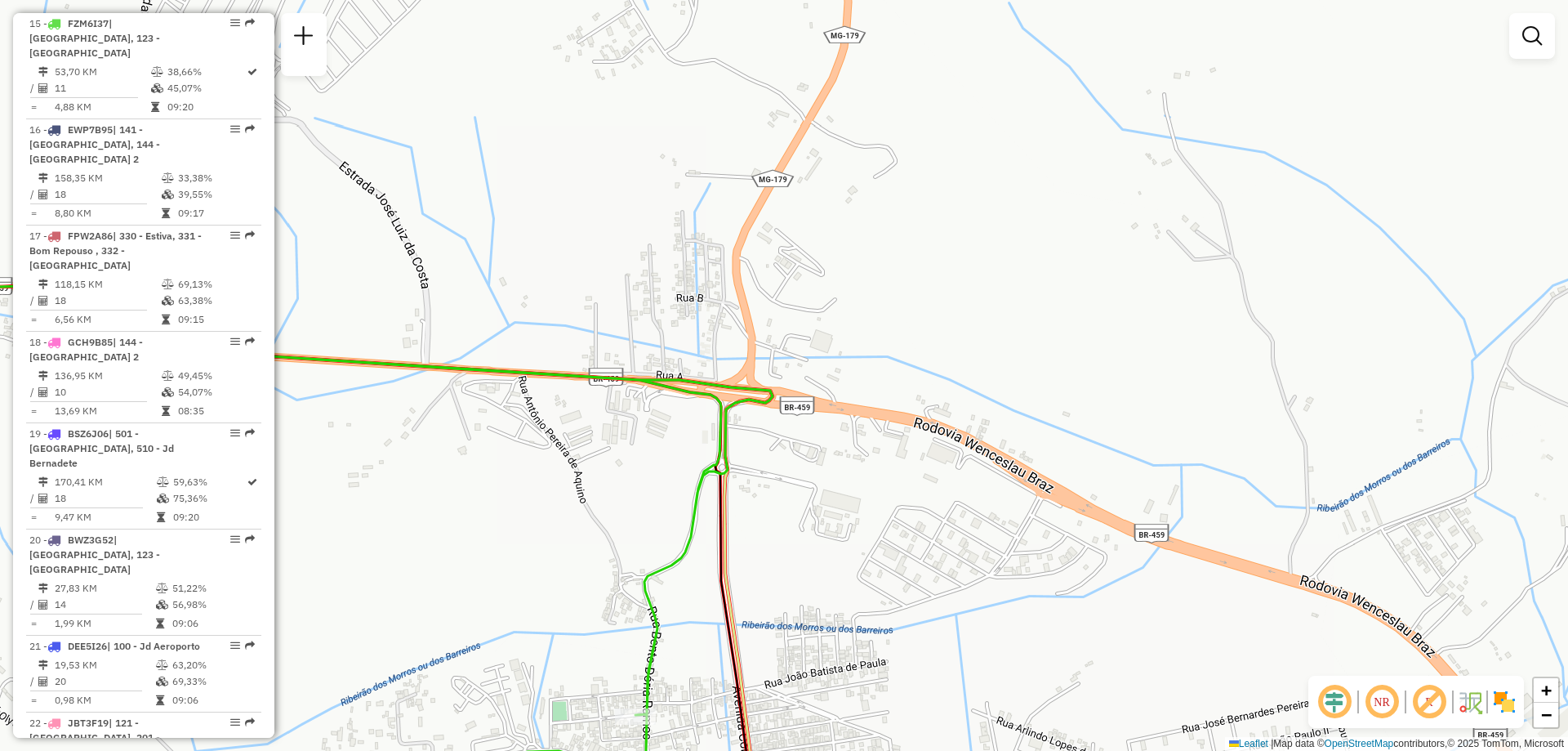
click at [417, 602] on div "Janela de atendimento Grade de atendimento Capacidade Transportadoras Veículos …" at bounding box center [784, 376] width 1568 height 751
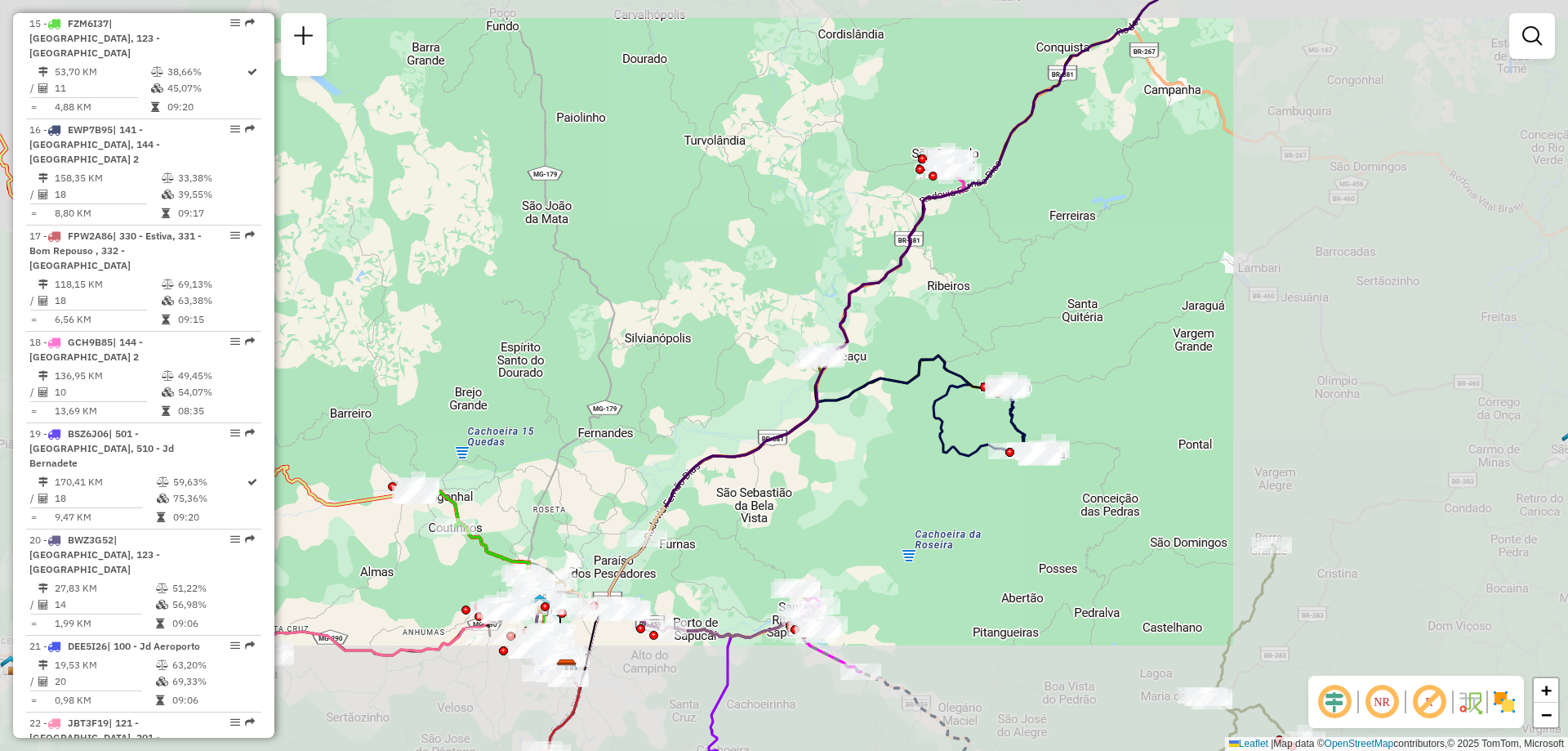
drag, startPoint x: 968, startPoint y: 473, endPoint x: 1074, endPoint y: 439, distance: 111.3
click at [1074, 439] on div "Rota 16 - Placa EWP7B95 84504050 - MANOEL MESSIAS DE SO Rota 16 - Placa EWP7B95…" at bounding box center [784, 376] width 1568 height 751
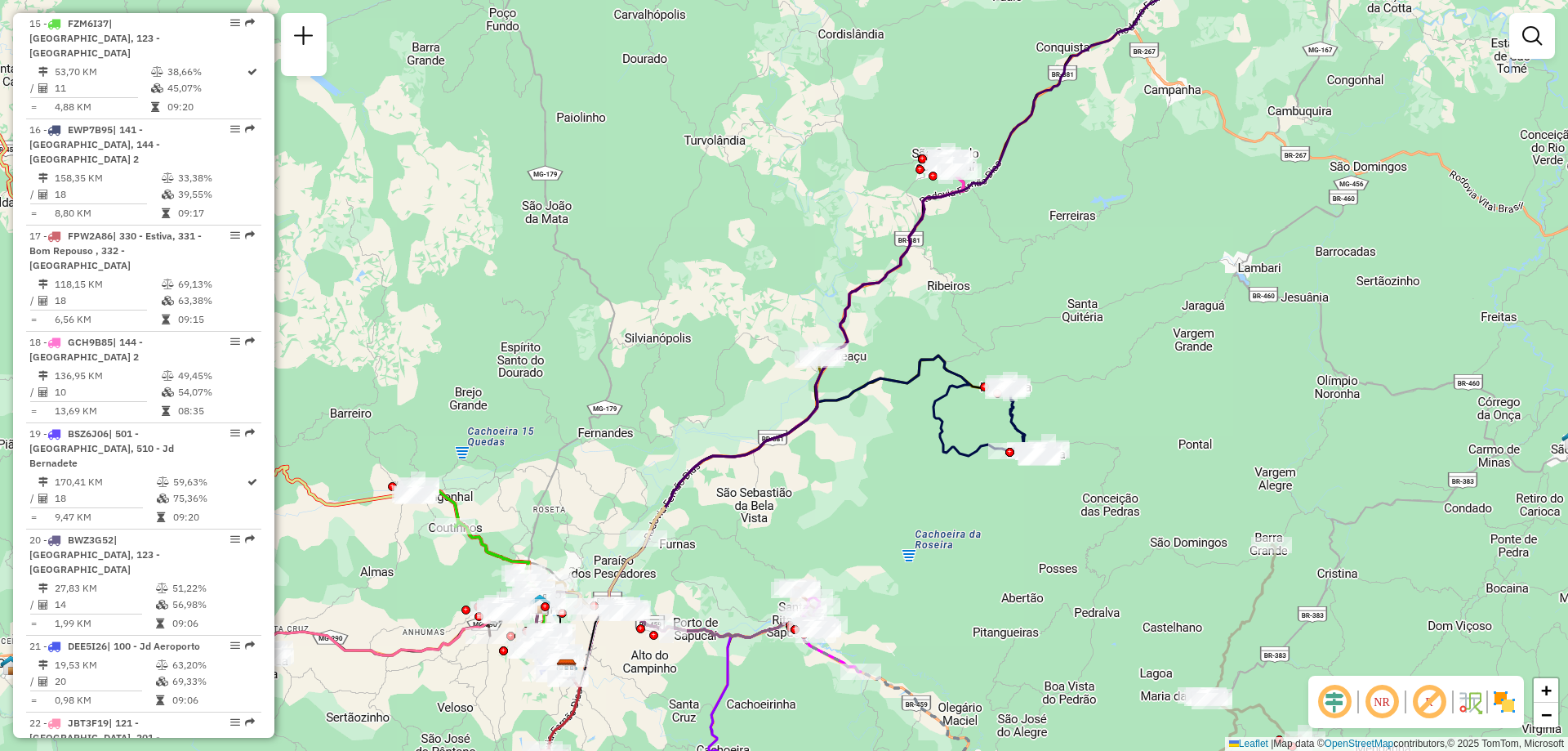
drag, startPoint x: 623, startPoint y: 418, endPoint x: 541, endPoint y: 398, distance: 84.4
click at [623, 418] on div "Janela de atendimento Grade de atendimento Capacidade Transportadoras Veículos …" at bounding box center [784, 376] width 1568 height 751
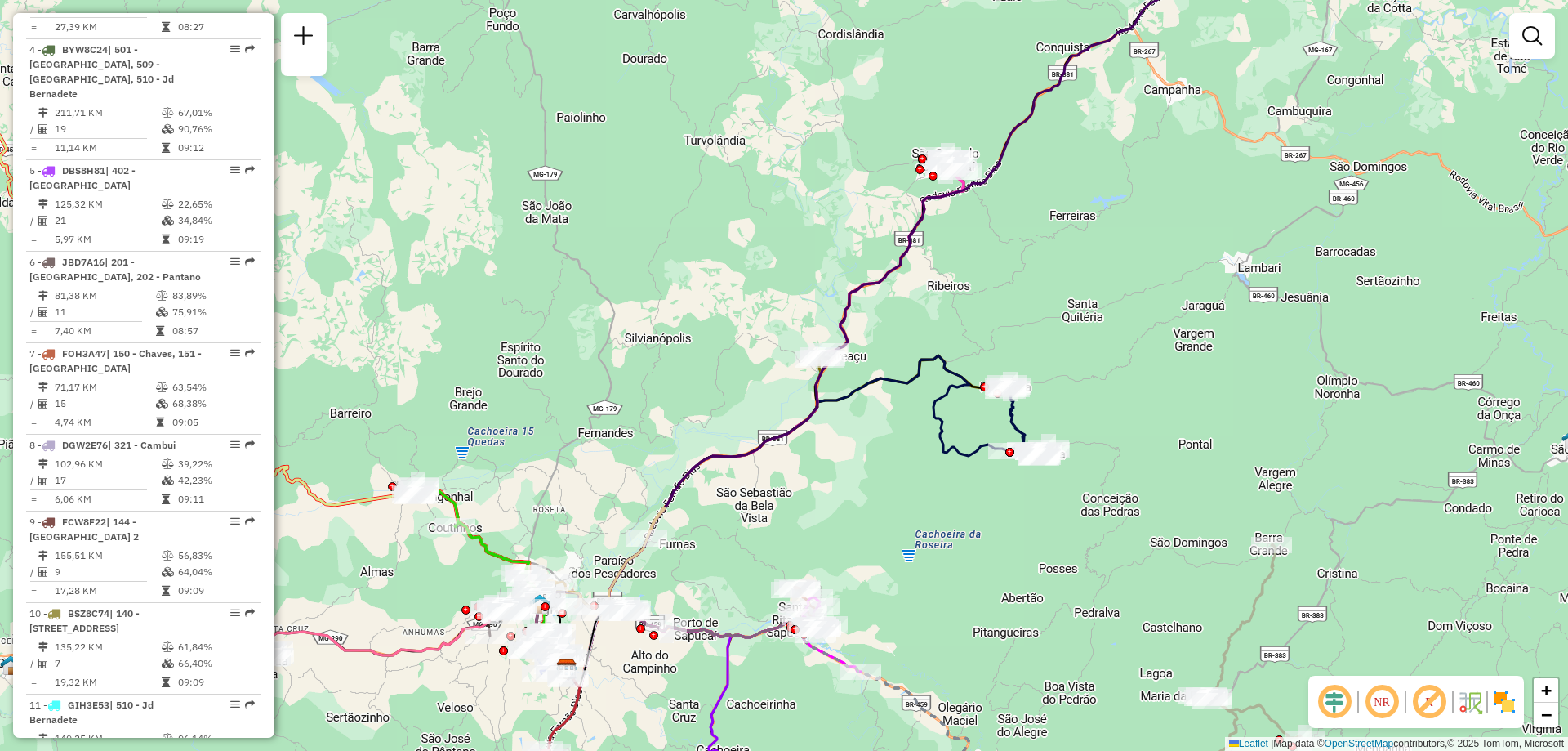
scroll to position [586, 0]
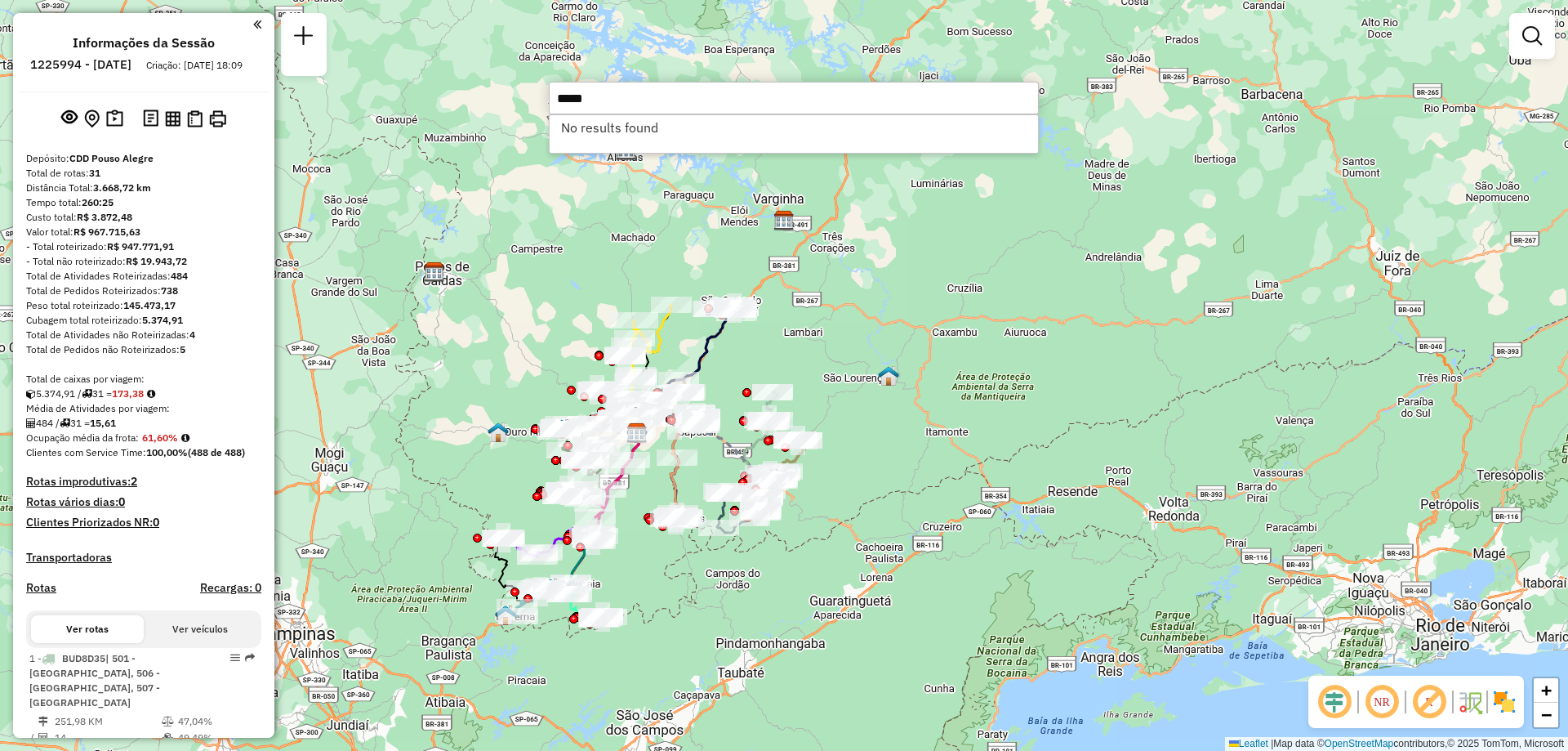
scroll to position [164, 0]
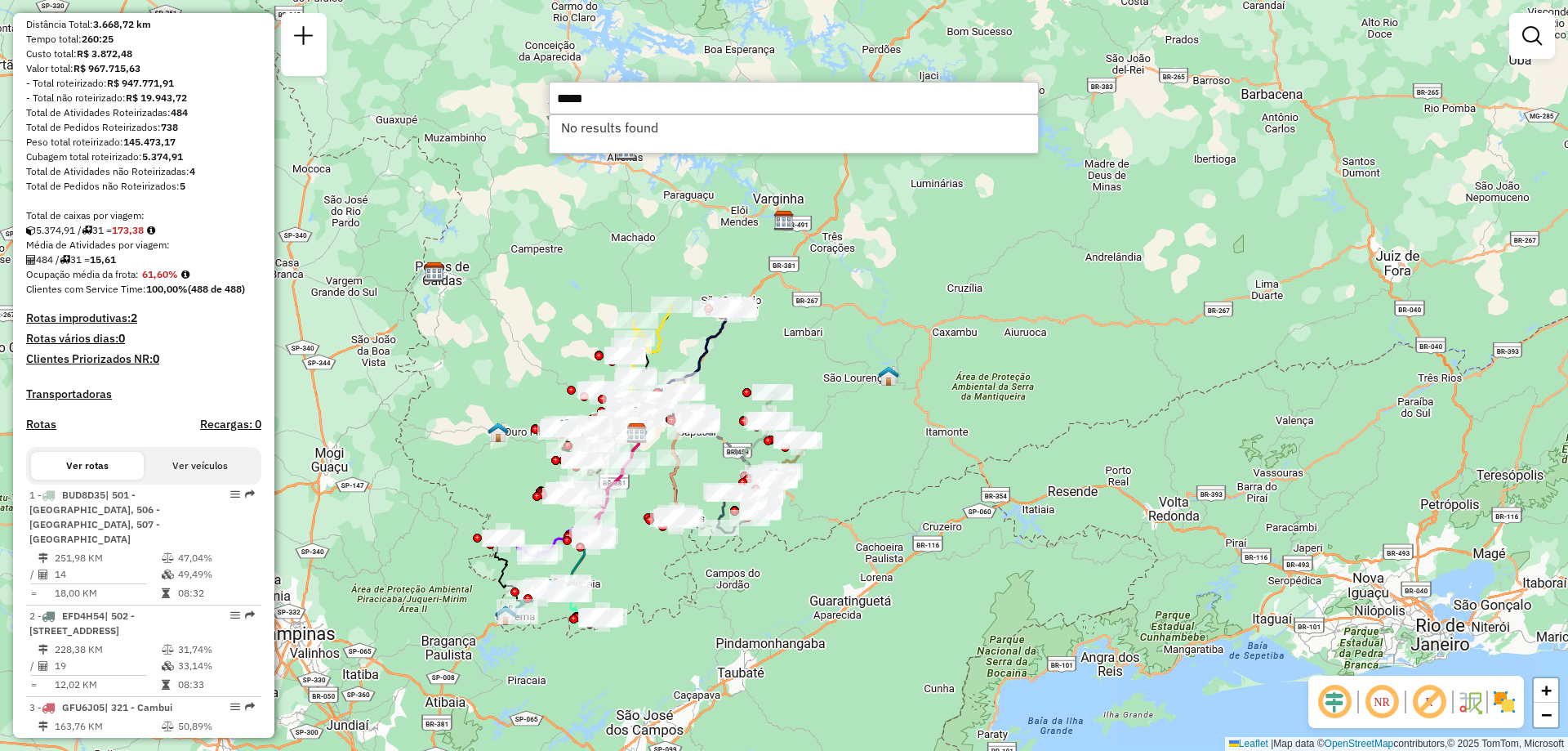
type input "*****"
